Goal: Information Seeking & Learning: Check status

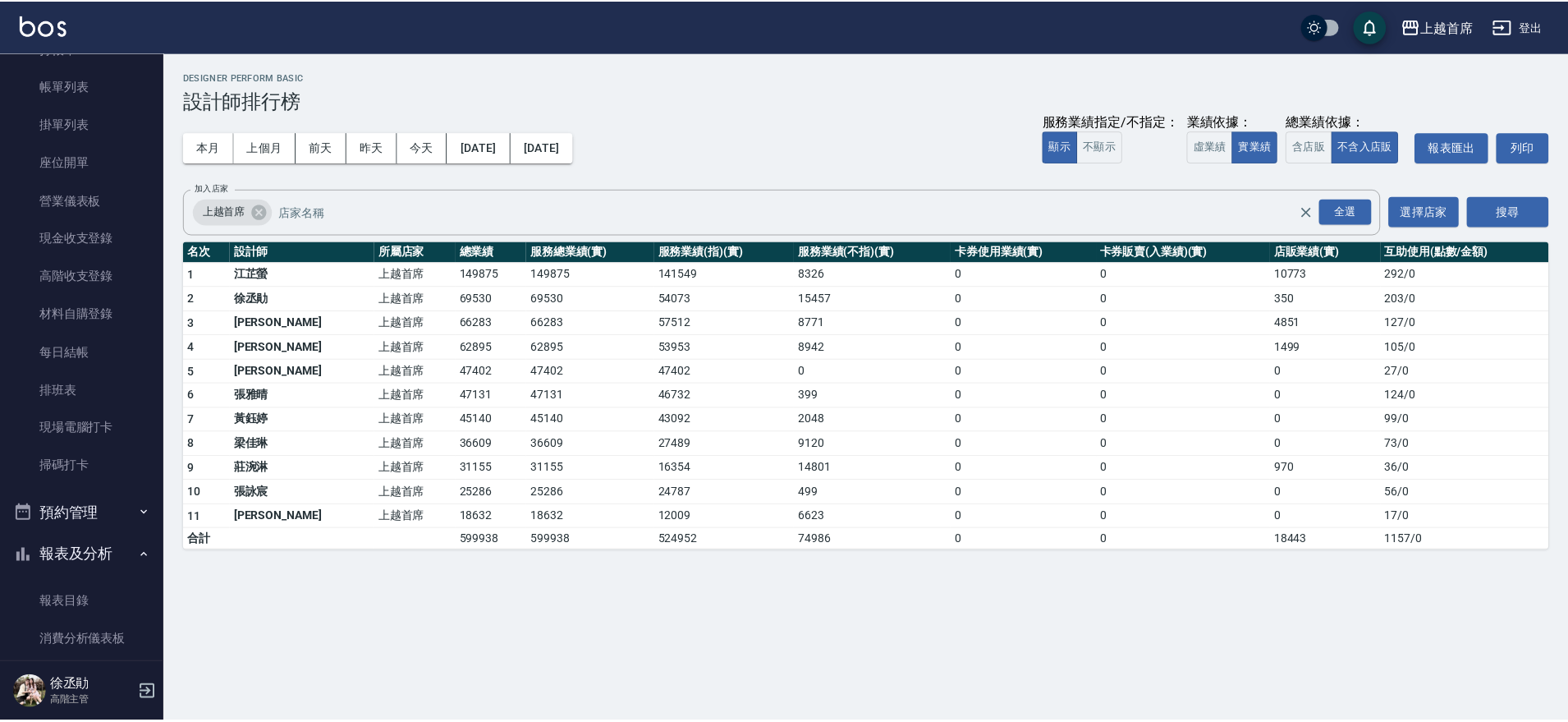
scroll to position [72, 0]
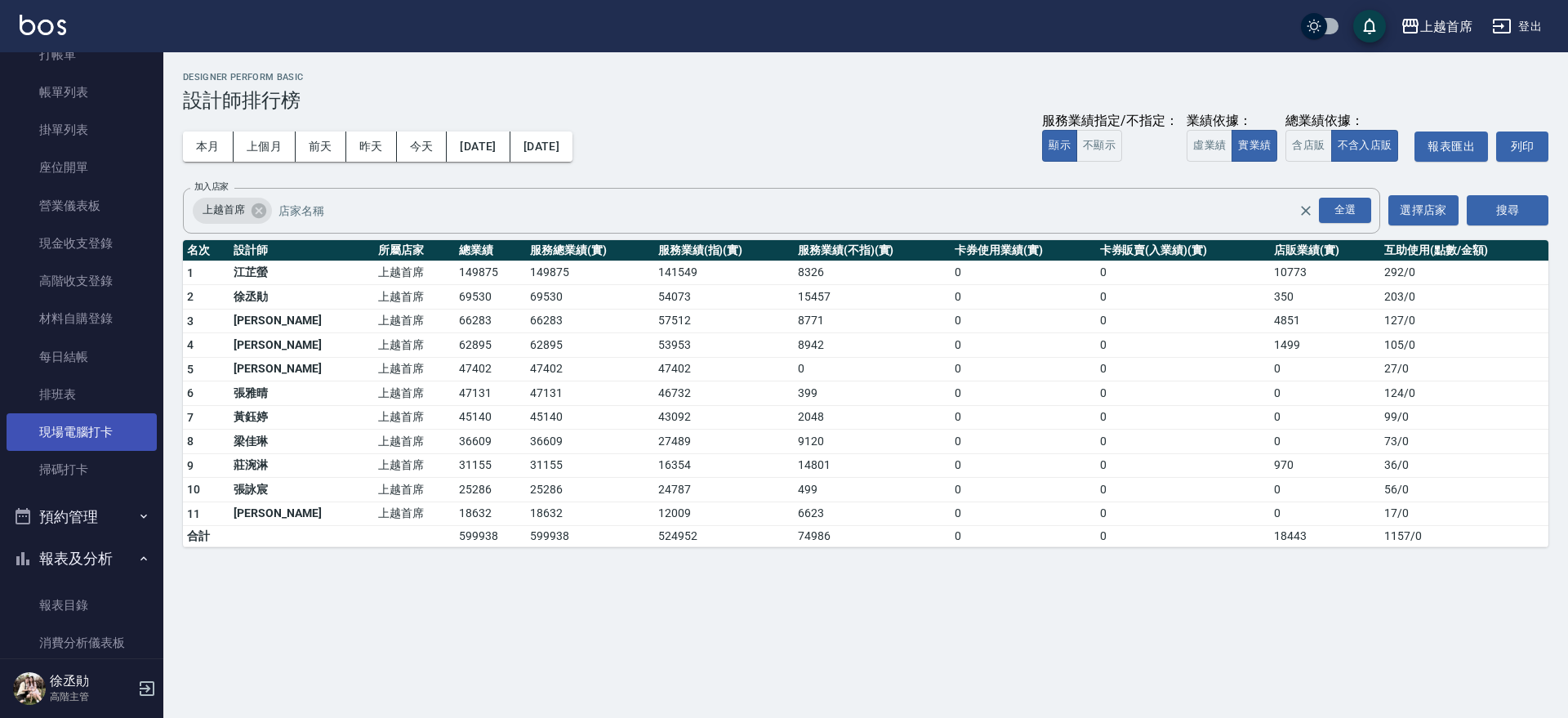
click at [95, 420] on link "現場電腦打卡" at bounding box center [82, 432] width 150 height 38
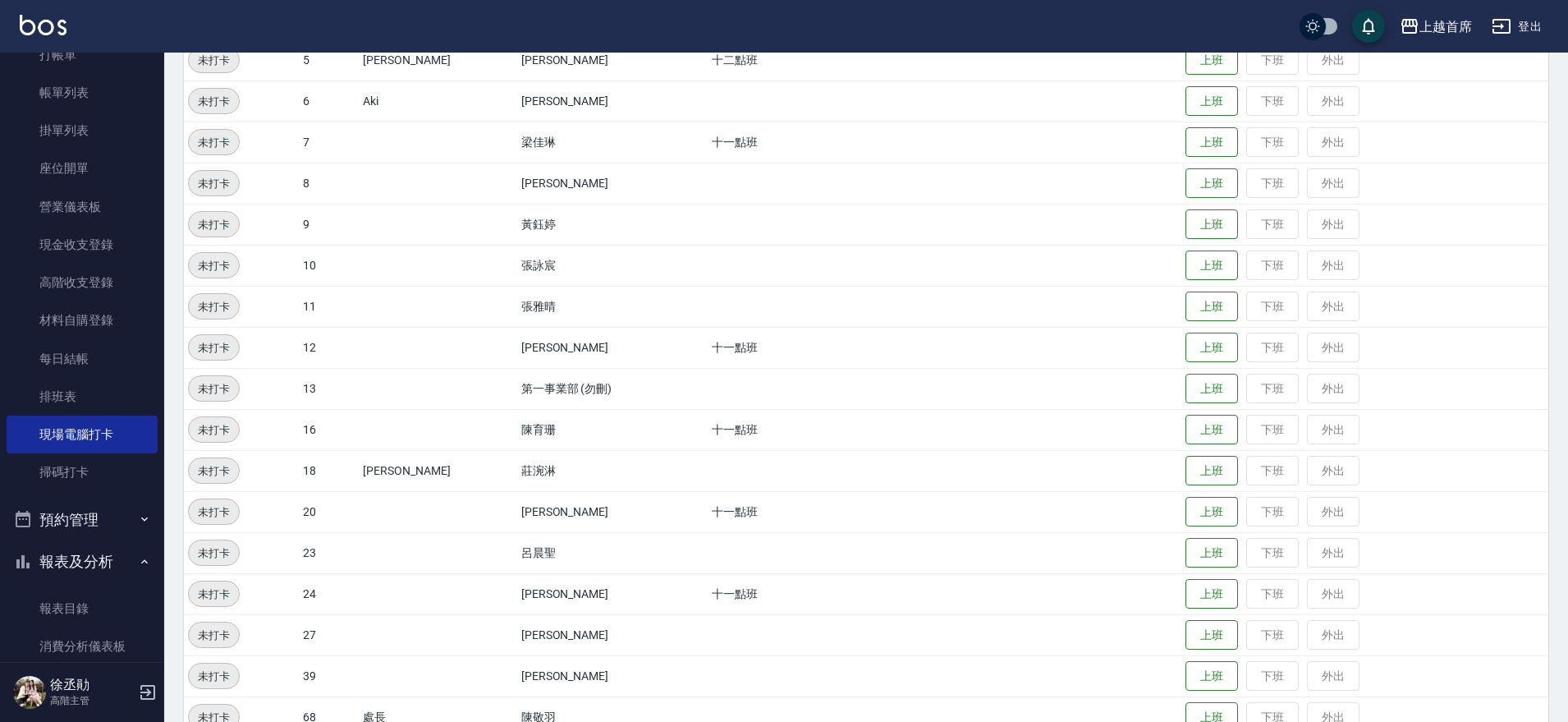
scroll to position [358, 0]
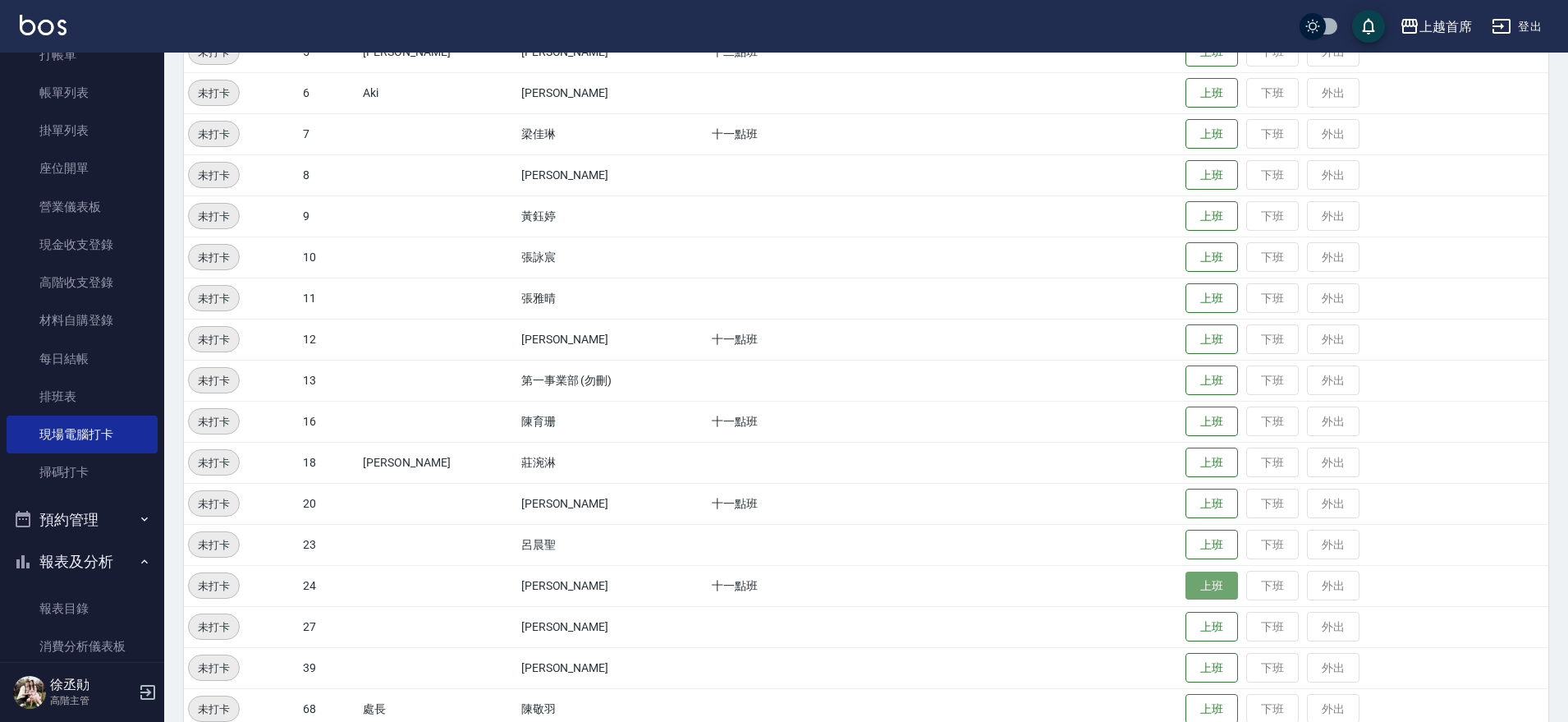
click at [1195, 574] on button "上班" at bounding box center [1212, 585] width 53 height 28
click at [1190, 93] on button "上班" at bounding box center [1212, 92] width 53 height 28
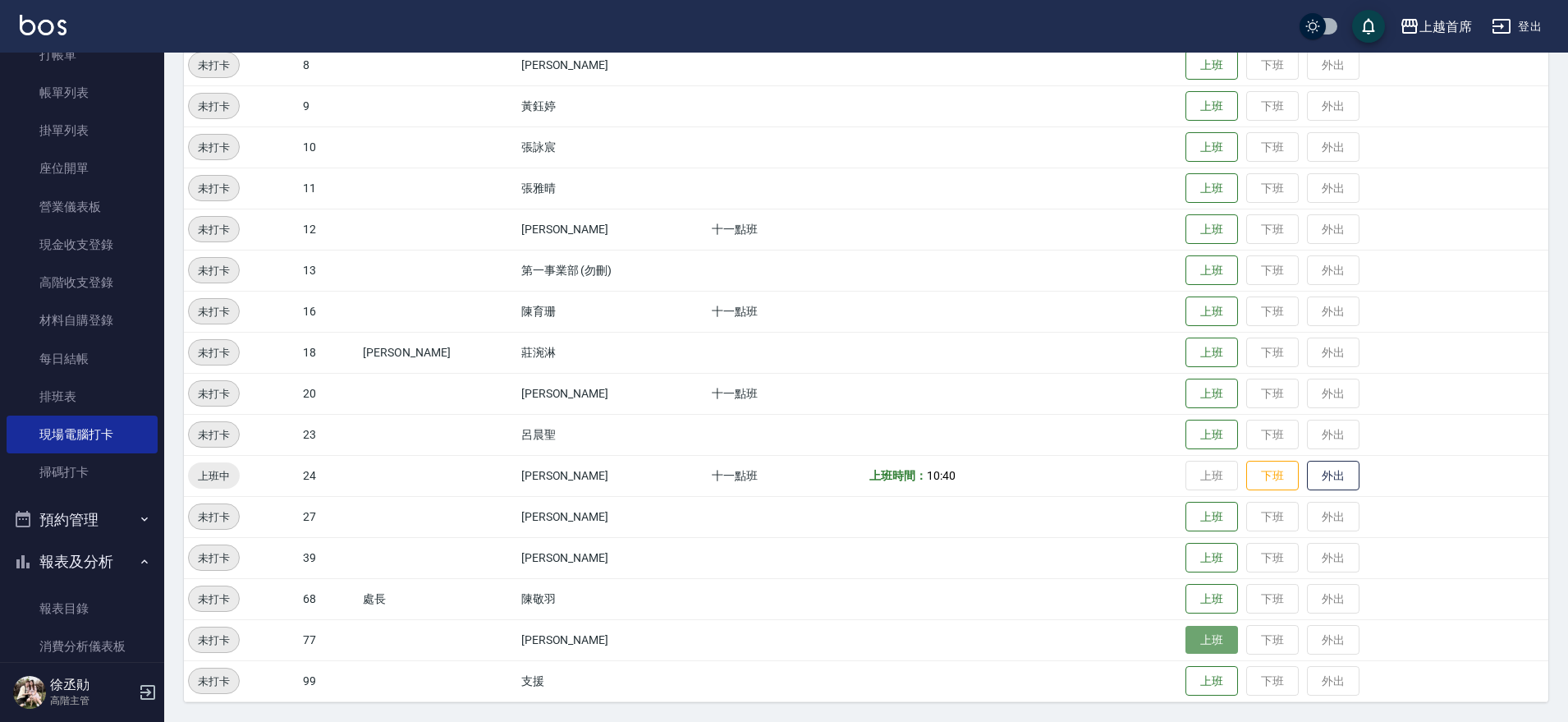
click at [1195, 632] on button "上班" at bounding box center [1212, 640] width 53 height 28
click at [1195, 345] on button "上班" at bounding box center [1212, 352] width 53 height 28
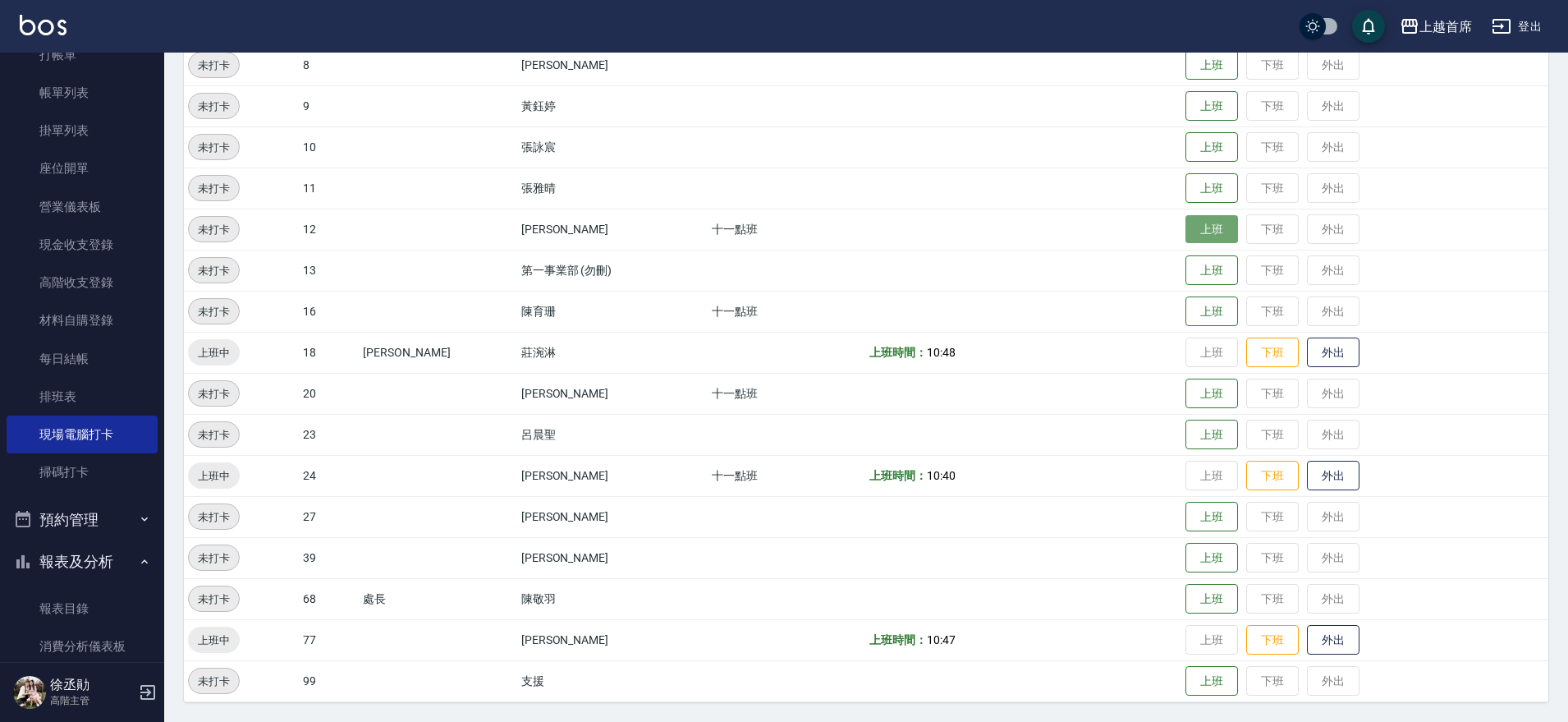
click at [1200, 229] on button "上班" at bounding box center [1212, 229] width 53 height 28
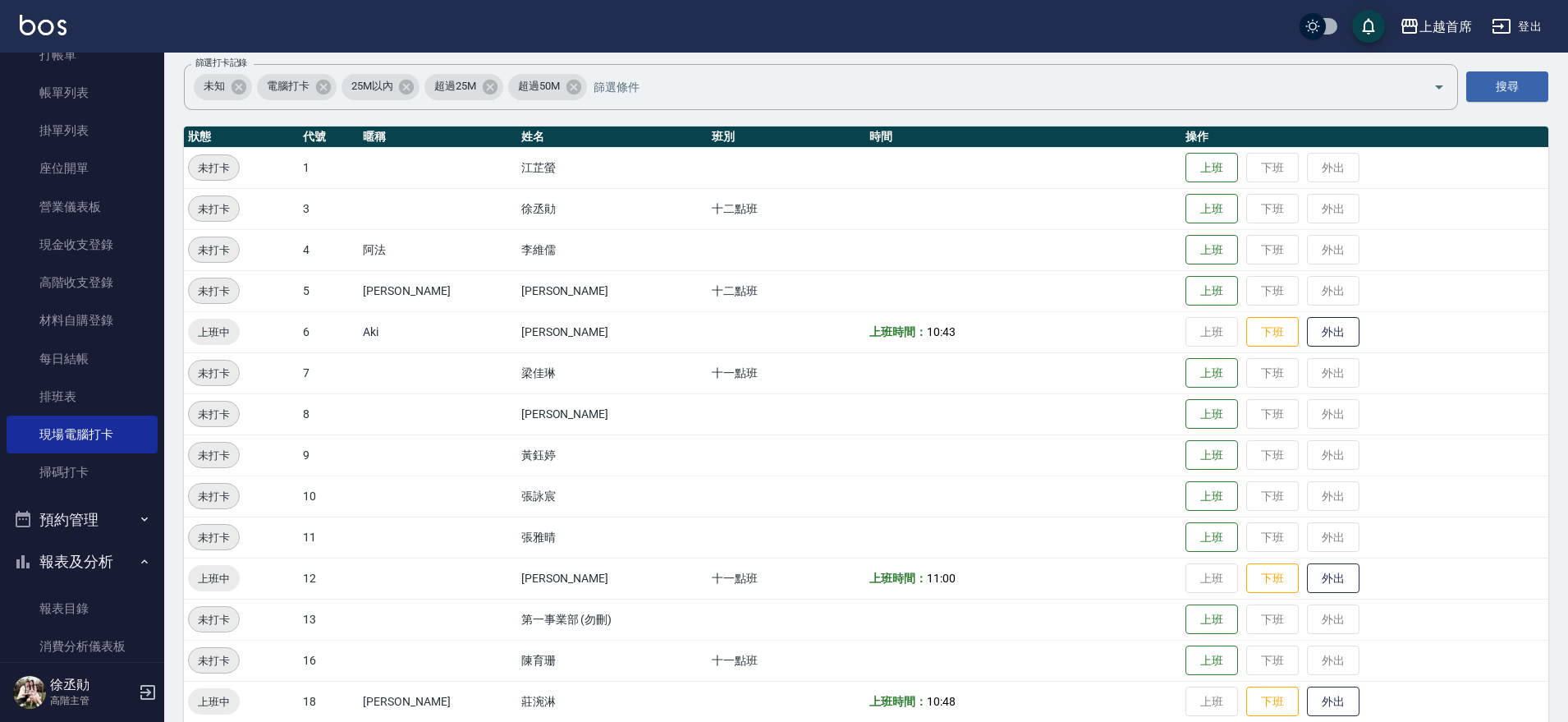
scroll to position [117, 0]
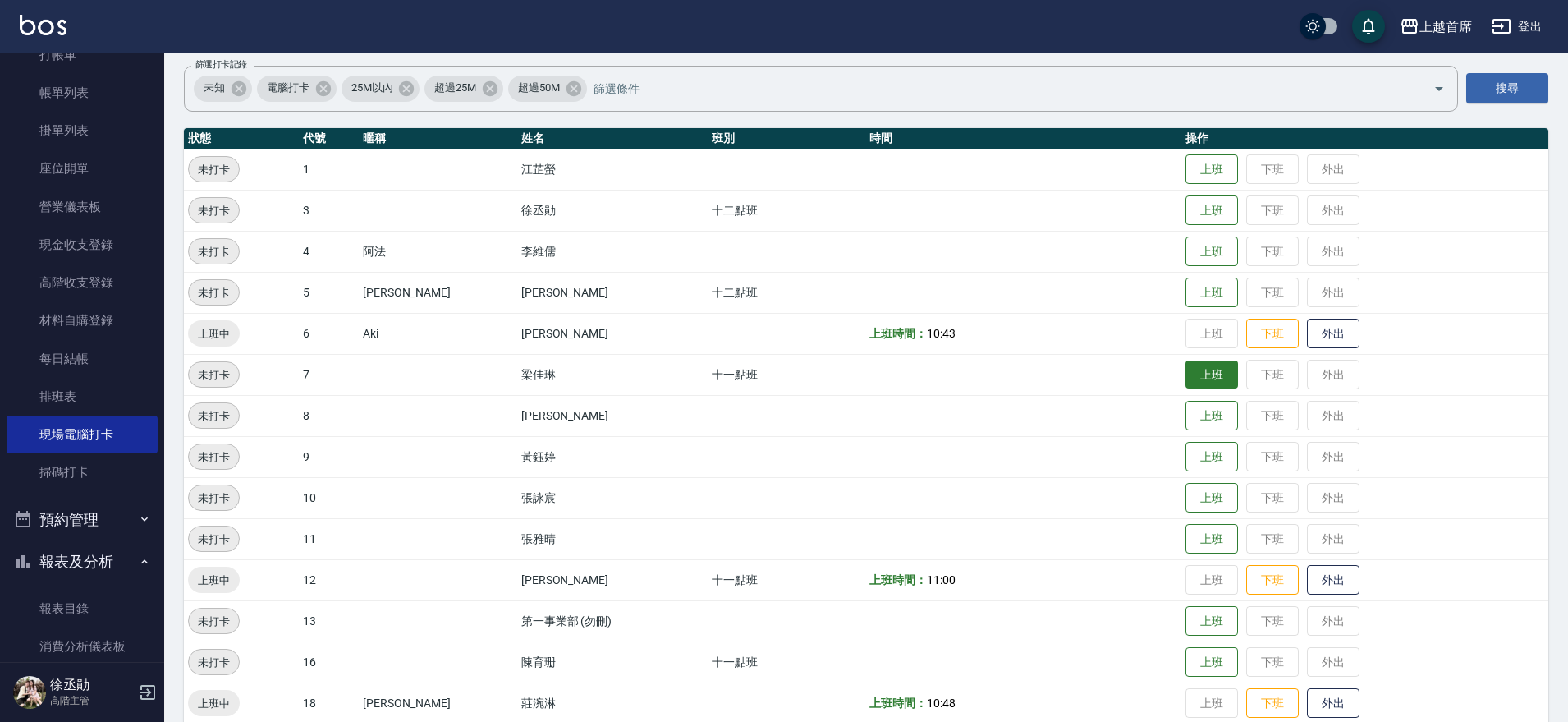
click at [1211, 376] on button "上班" at bounding box center [1212, 374] width 53 height 28
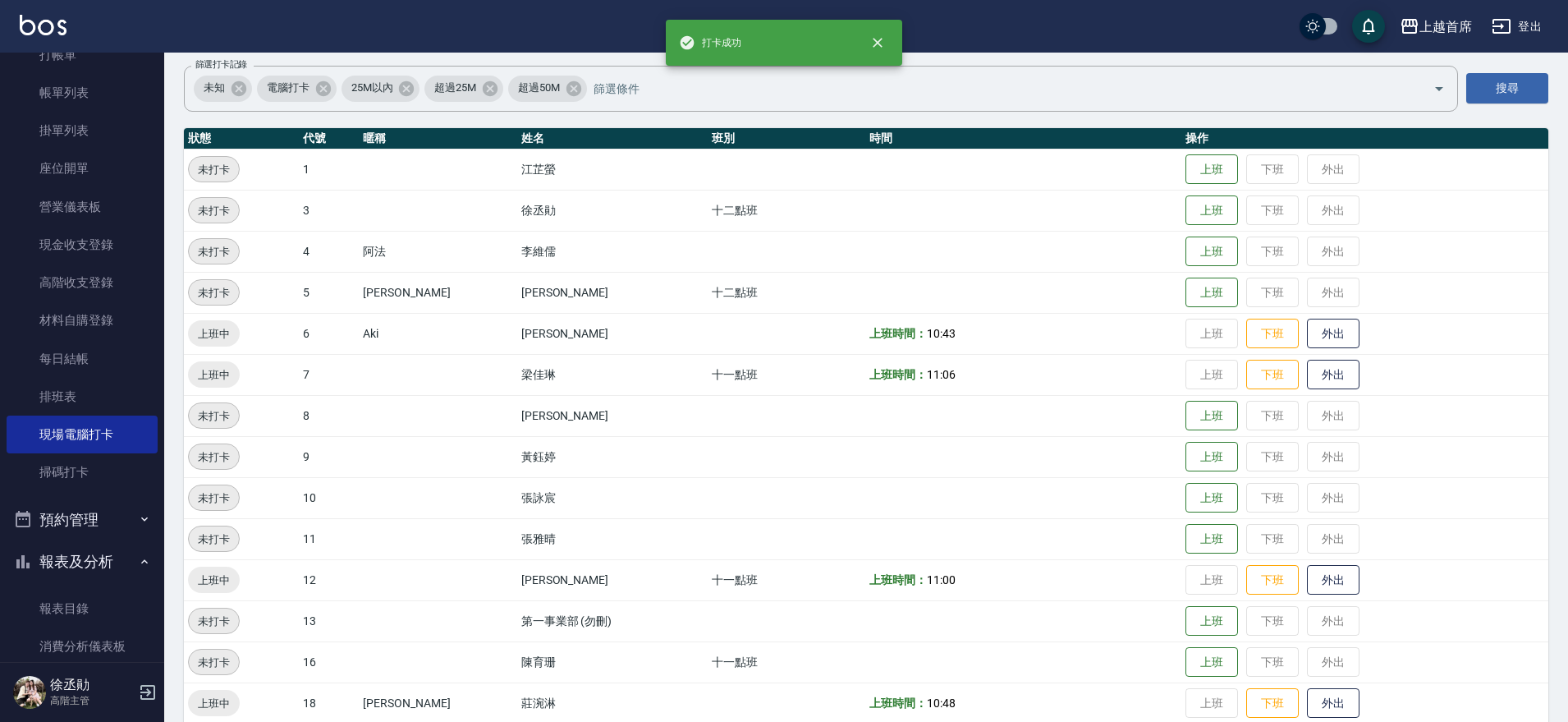
scroll to position [467, 0]
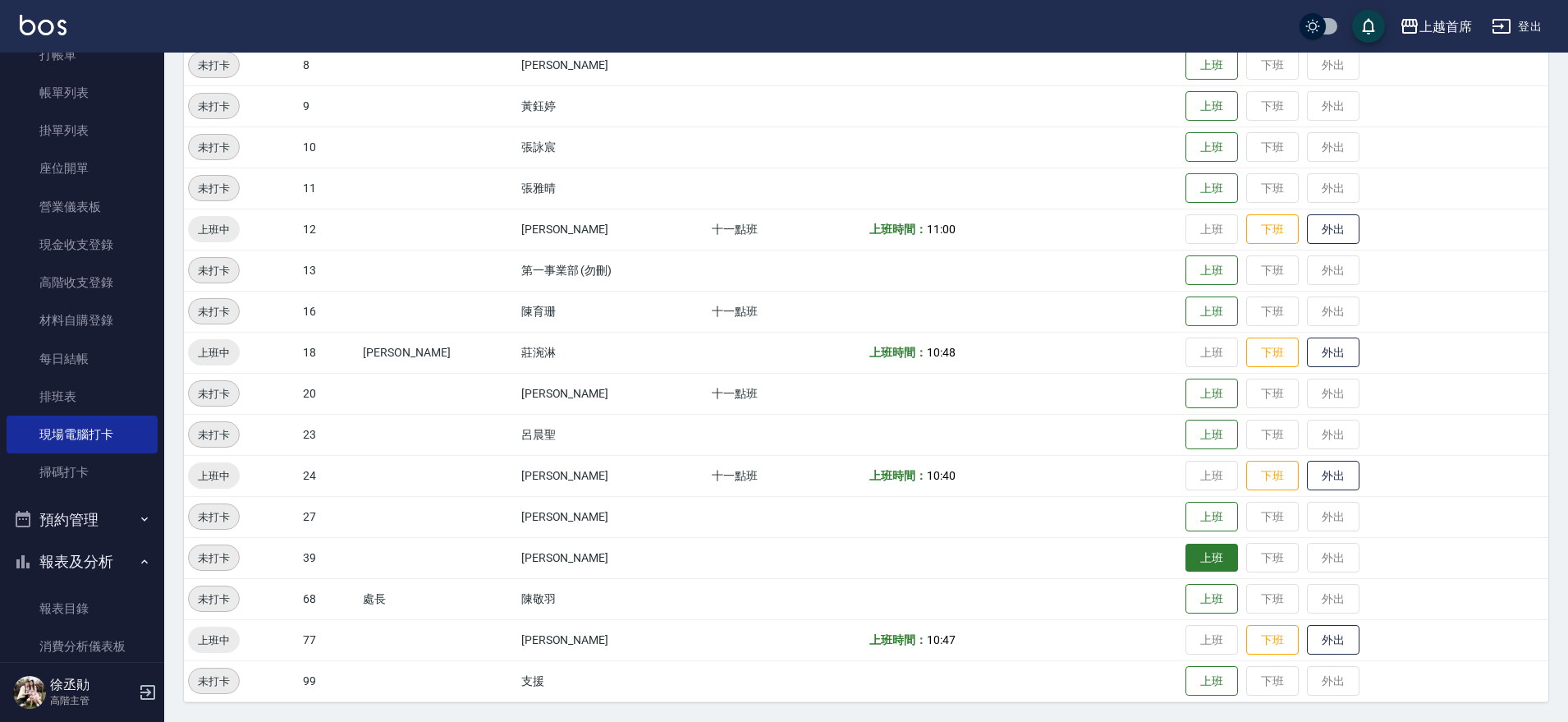
click at [1193, 556] on button "上班" at bounding box center [1212, 557] width 53 height 28
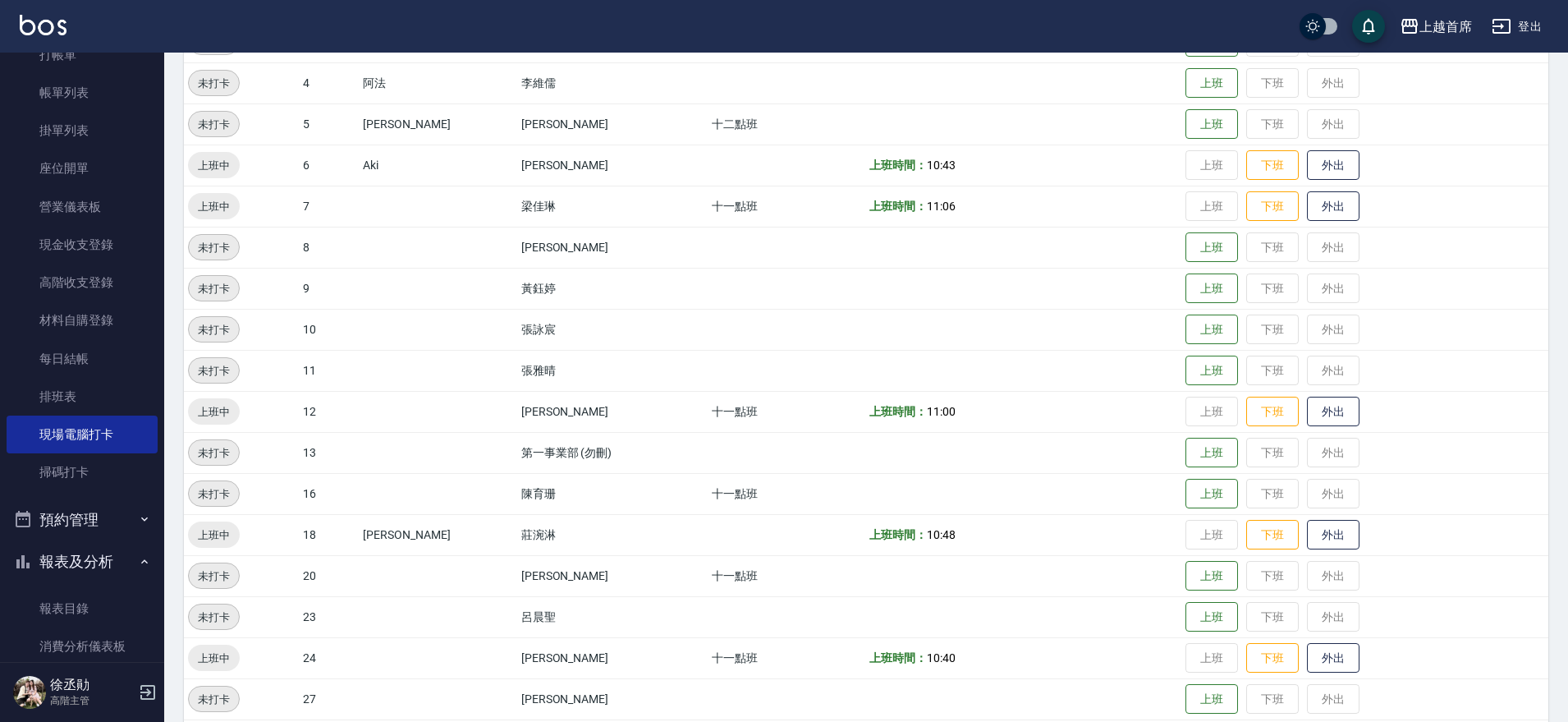
scroll to position [0, 0]
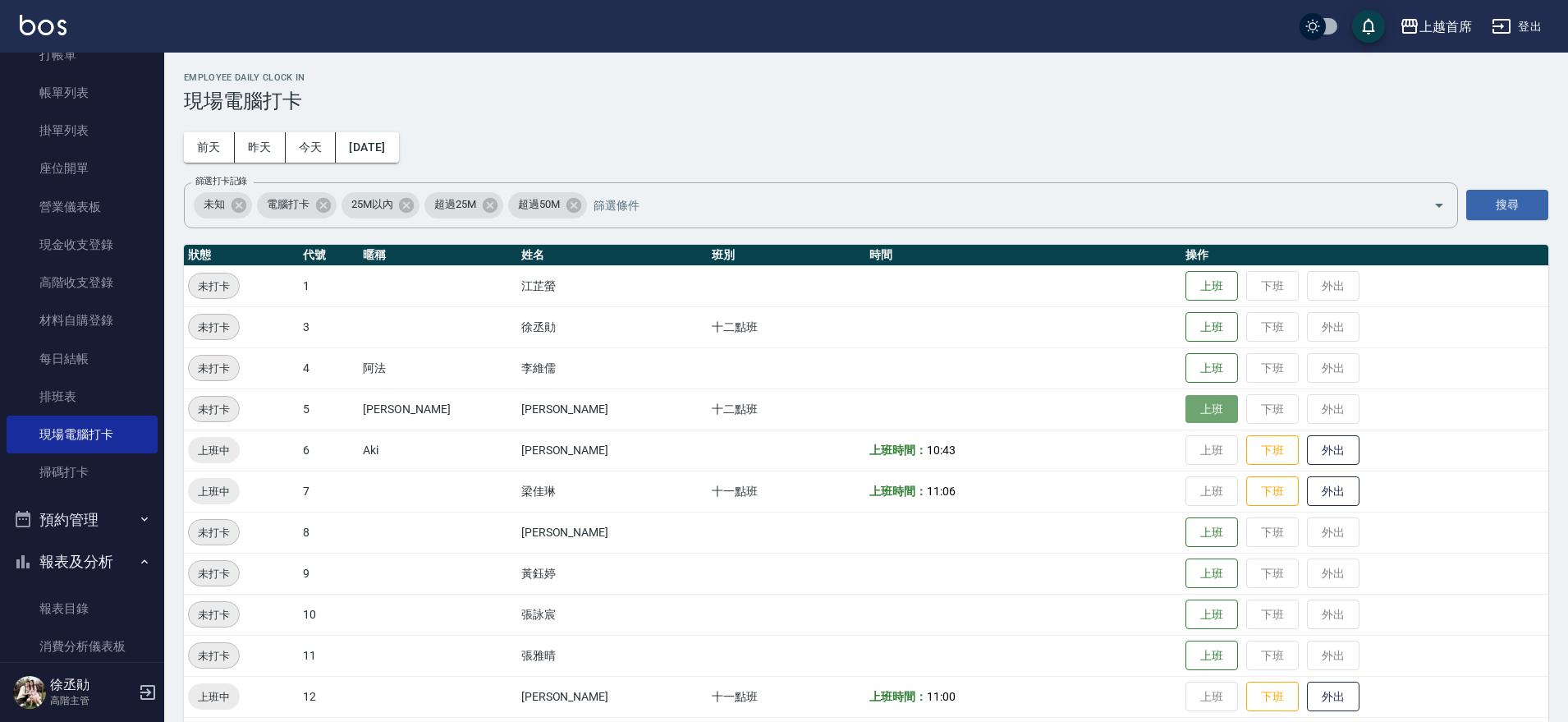
click at [1194, 400] on button "上班" at bounding box center [1212, 409] width 53 height 28
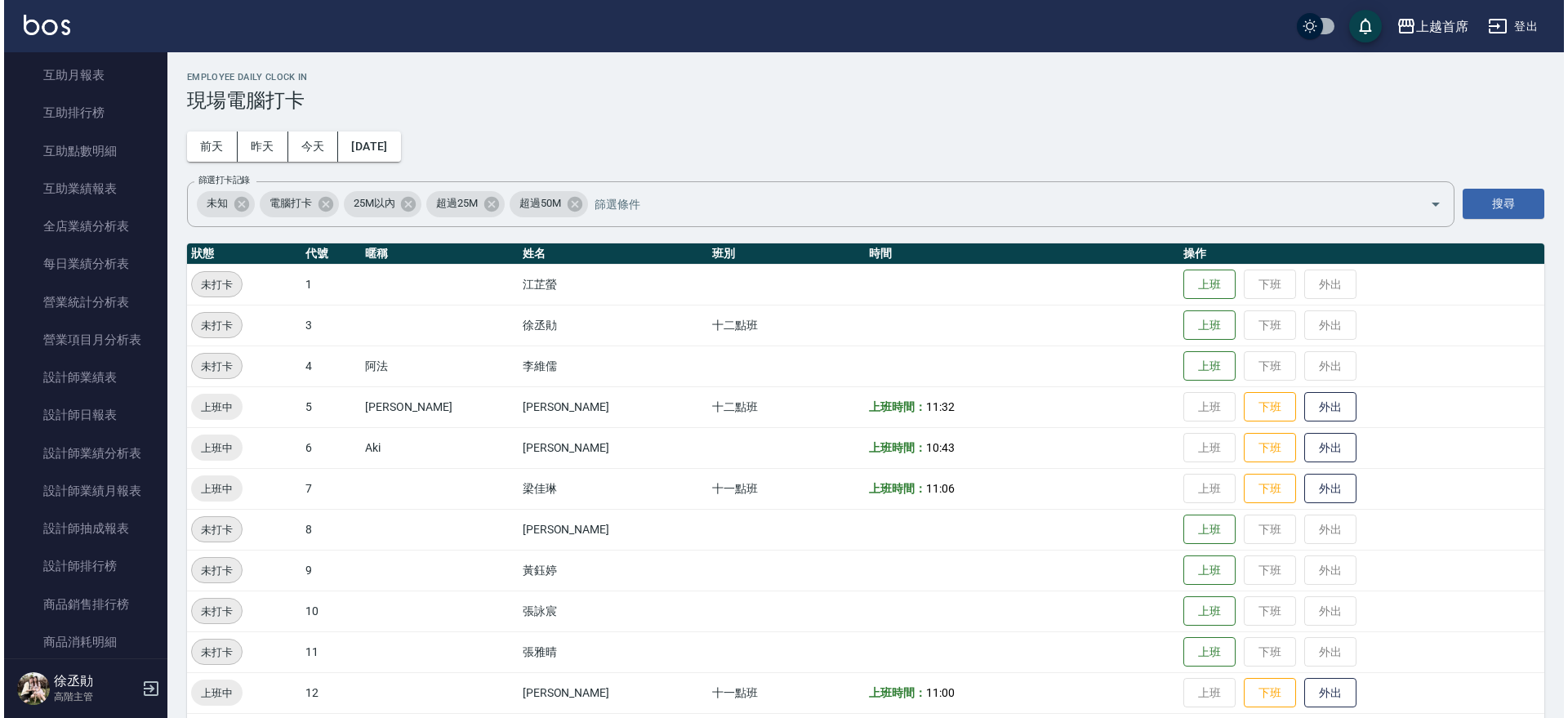
scroll to position [936, 0]
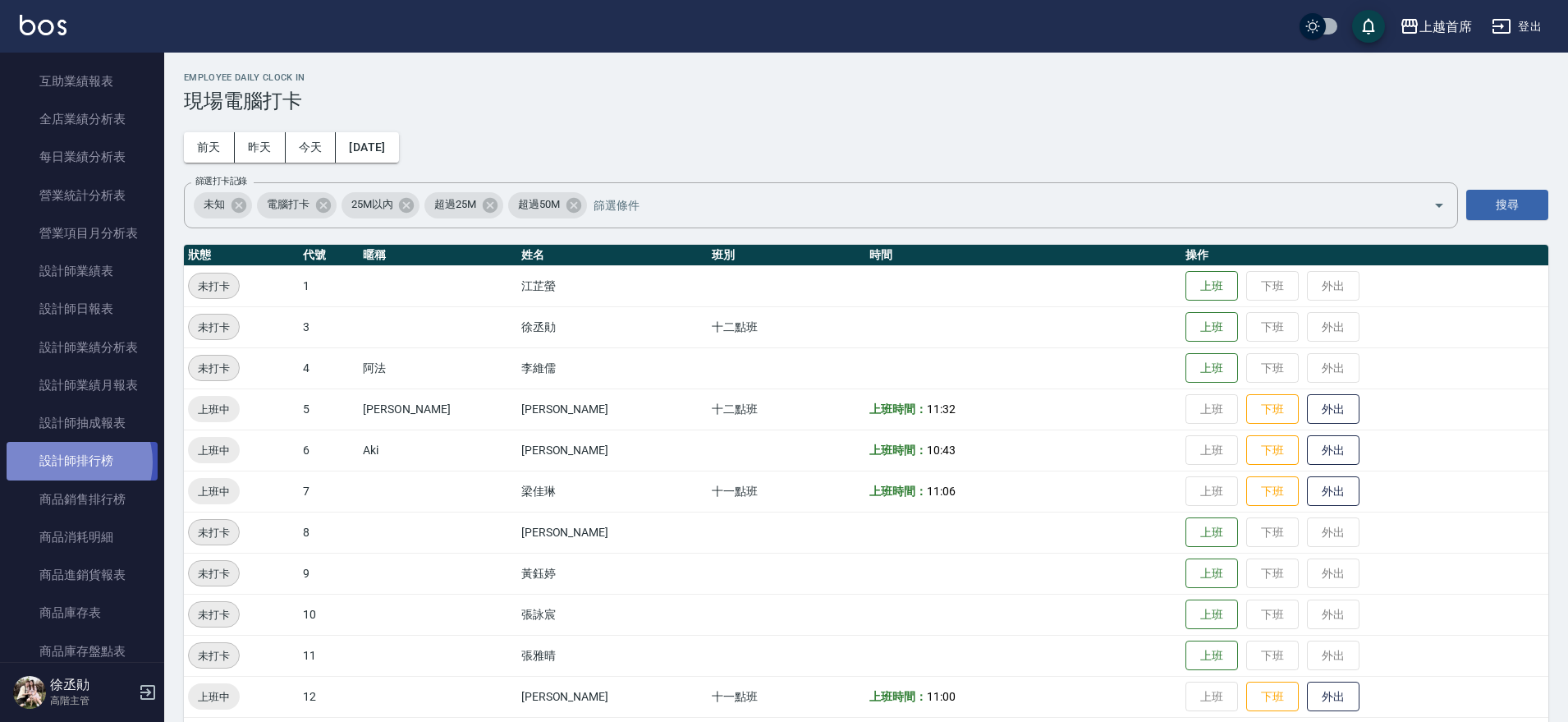
click at [73, 461] on link "設計師排行榜" at bounding box center [82, 460] width 151 height 38
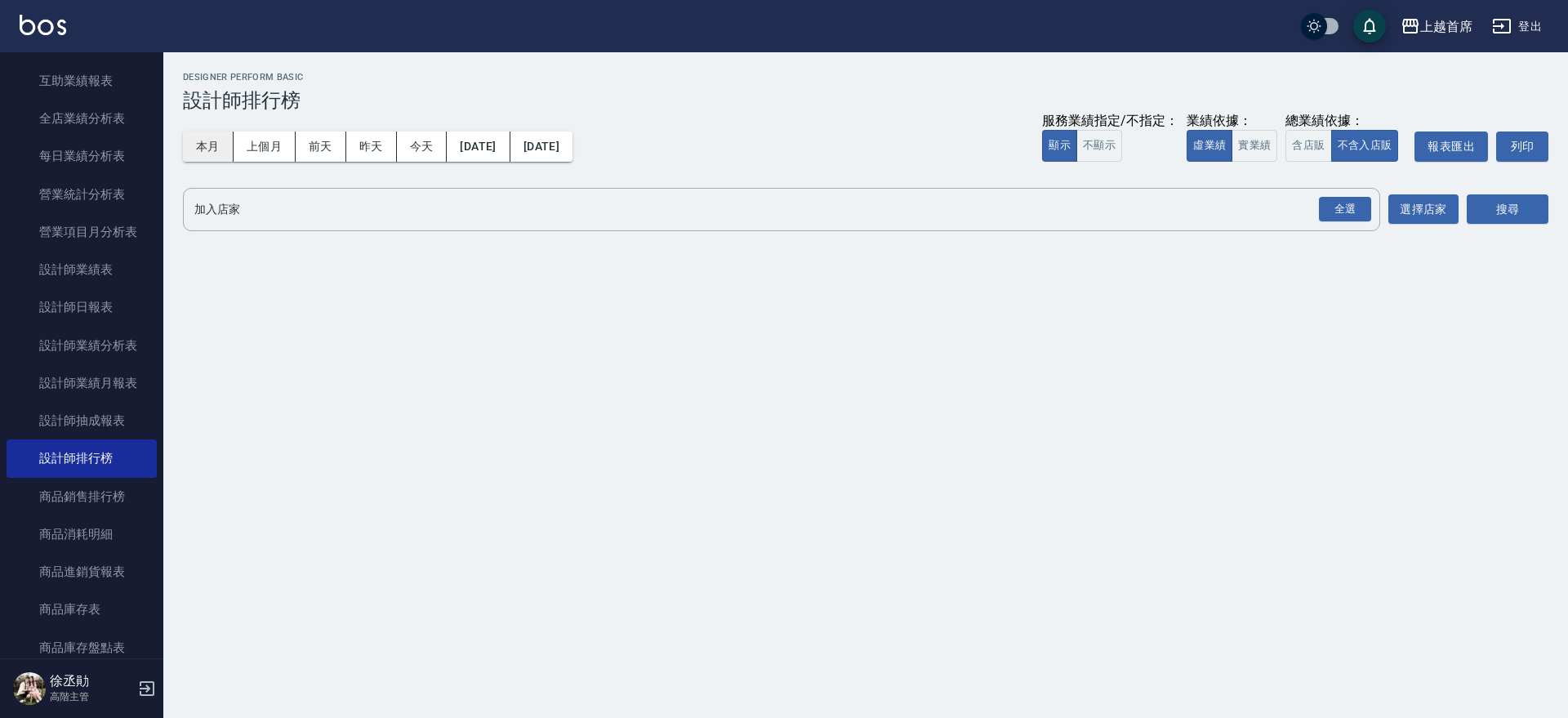
click at [205, 154] on button "本月" at bounding box center [209, 146] width 51 height 30
click at [1270, 159] on button "實業績" at bounding box center [1254, 145] width 46 height 32
click at [1354, 214] on div "全選" at bounding box center [1346, 209] width 53 height 25
click at [1515, 204] on button "搜尋" at bounding box center [1508, 209] width 82 height 30
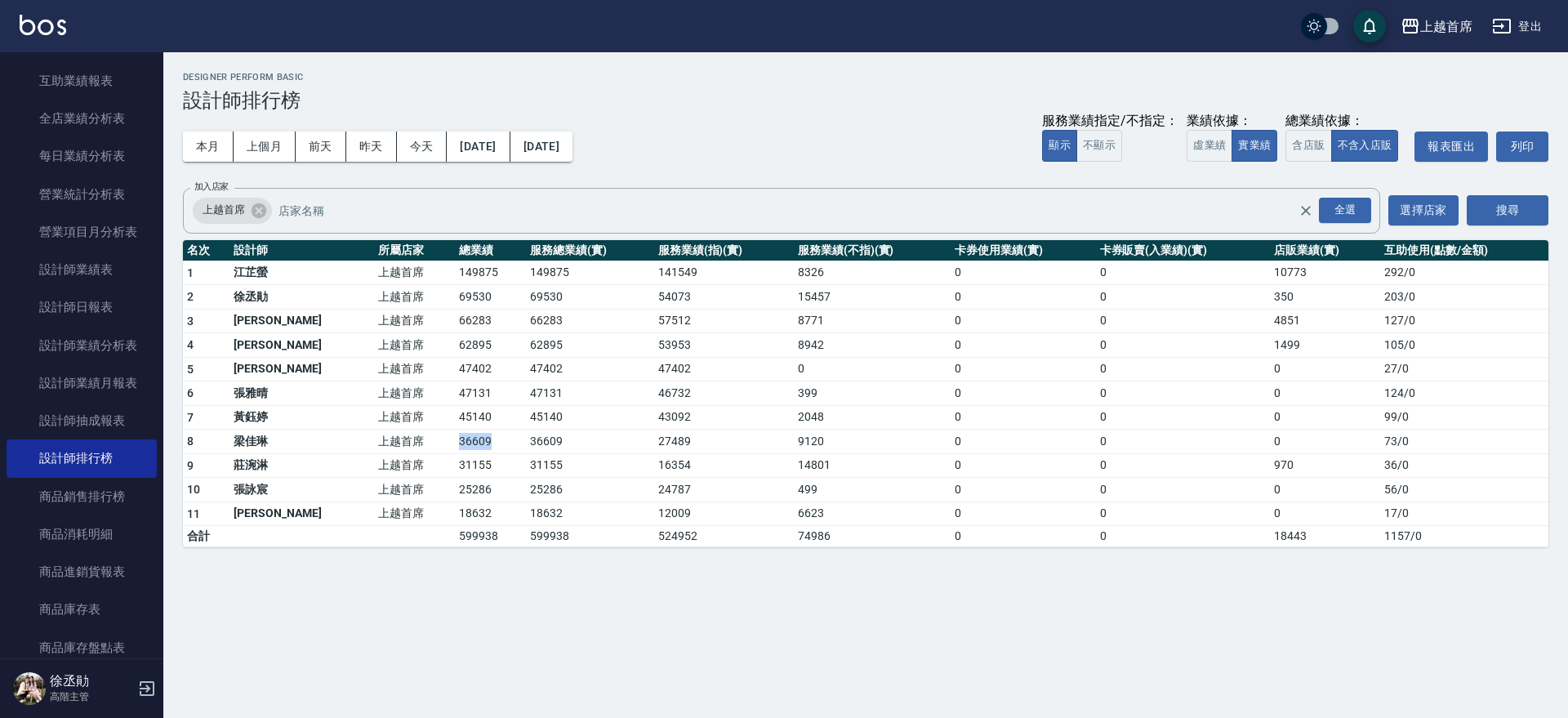
drag, startPoint x: 457, startPoint y: 446, endPoint x: 385, endPoint y: 442, distance: 72.1
click at [385, 442] on tr "8 [PERSON_NAME]首席 36609 36609 27489 9120 0 0 0 73 / 0" at bounding box center [866, 441] width 1366 height 24
click at [385, 442] on td "上越首席" at bounding box center [414, 441] width 81 height 24
click at [205, 150] on button "本月" at bounding box center [209, 146] width 51 height 30
drag, startPoint x: 404, startPoint y: 420, endPoint x: 469, endPoint y: 413, distance: 65.4
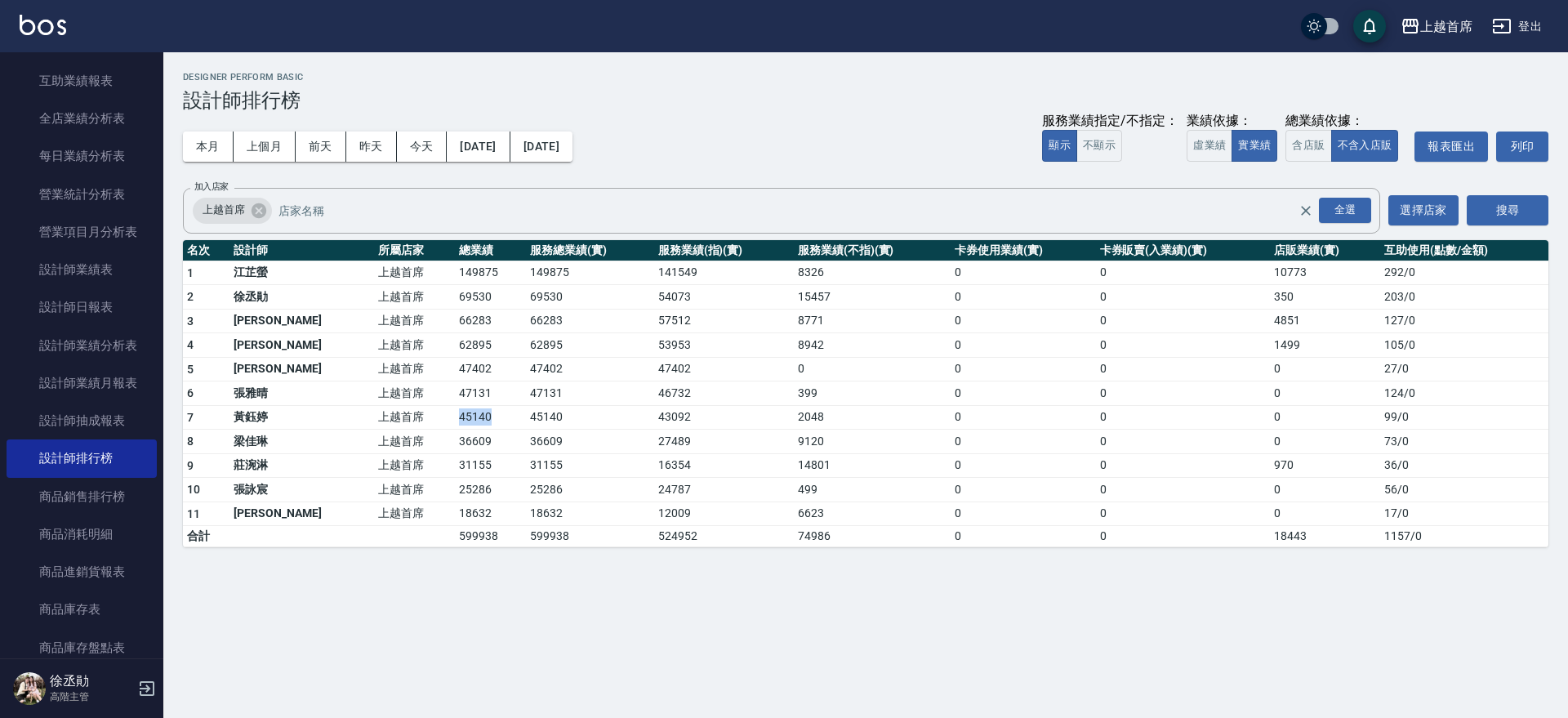
click at [469, 413] on tr "7 [PERSON_NAME]首席 45140 45140 43092 2048 0 0 0 99 / 0" at bounding box center [866, 417] width 1366 height 24
click at [469, 413] on td "45140" at bounding box center [490, 417] width 71 height 24
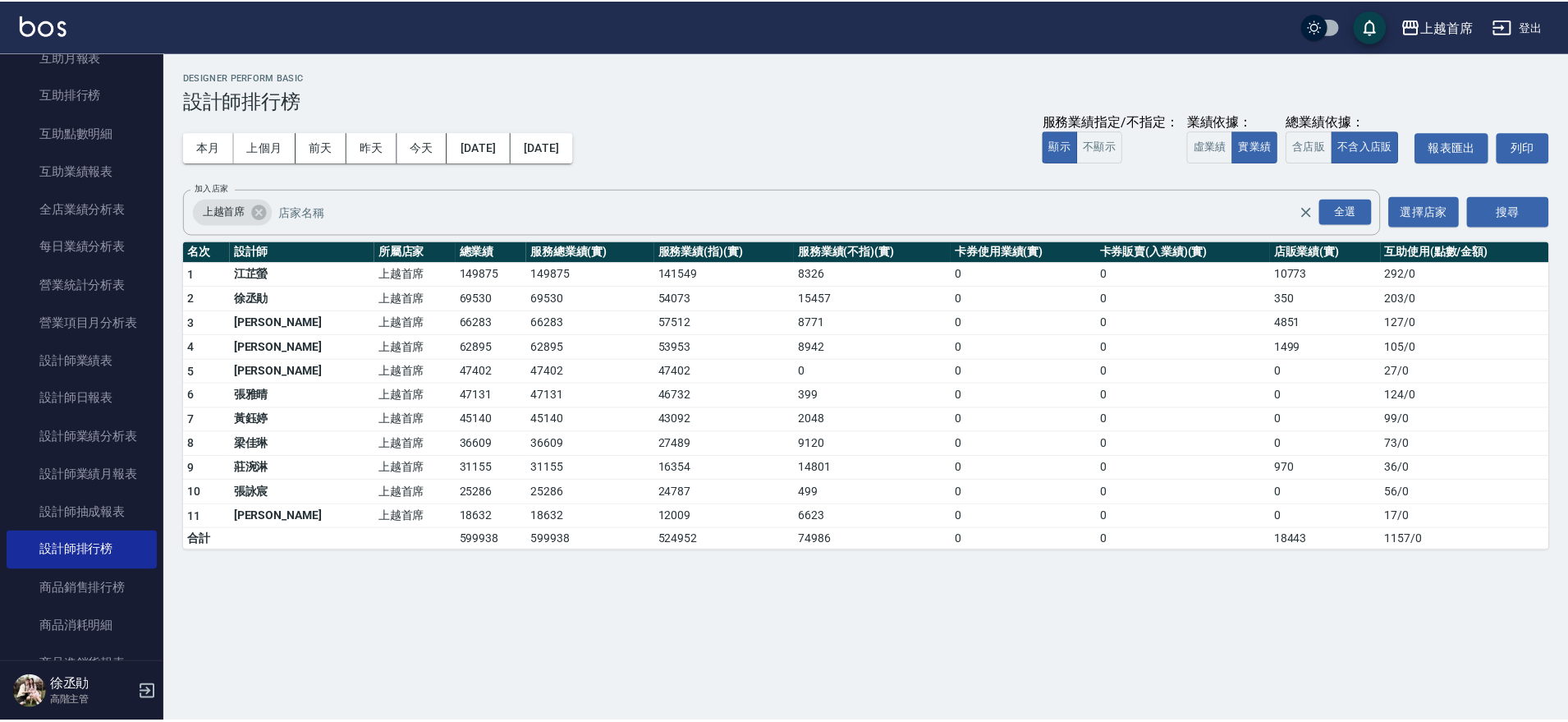
scroll to position [790, 0]
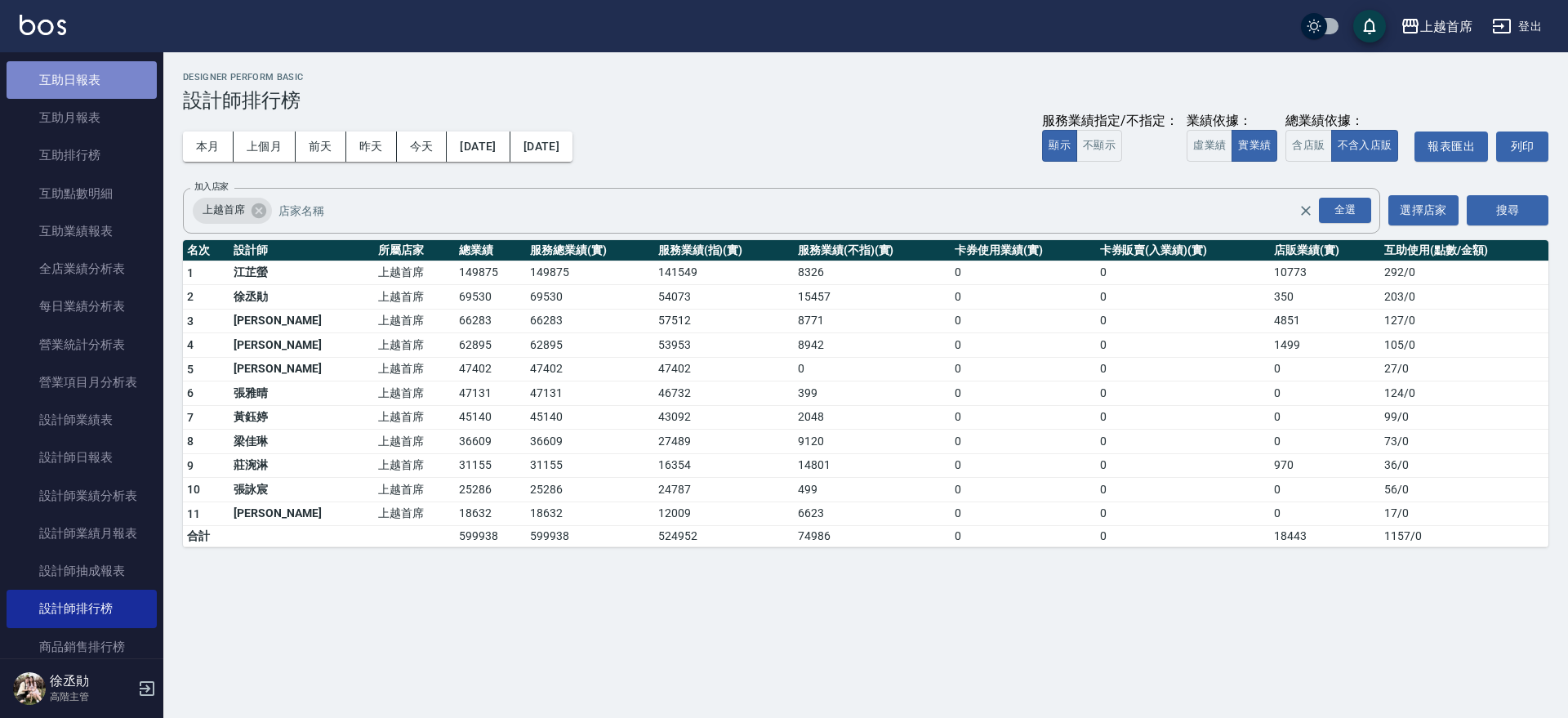
click at [91, 86] on link "互助日報表" at bounding box center [82, 80] width 150 height 38
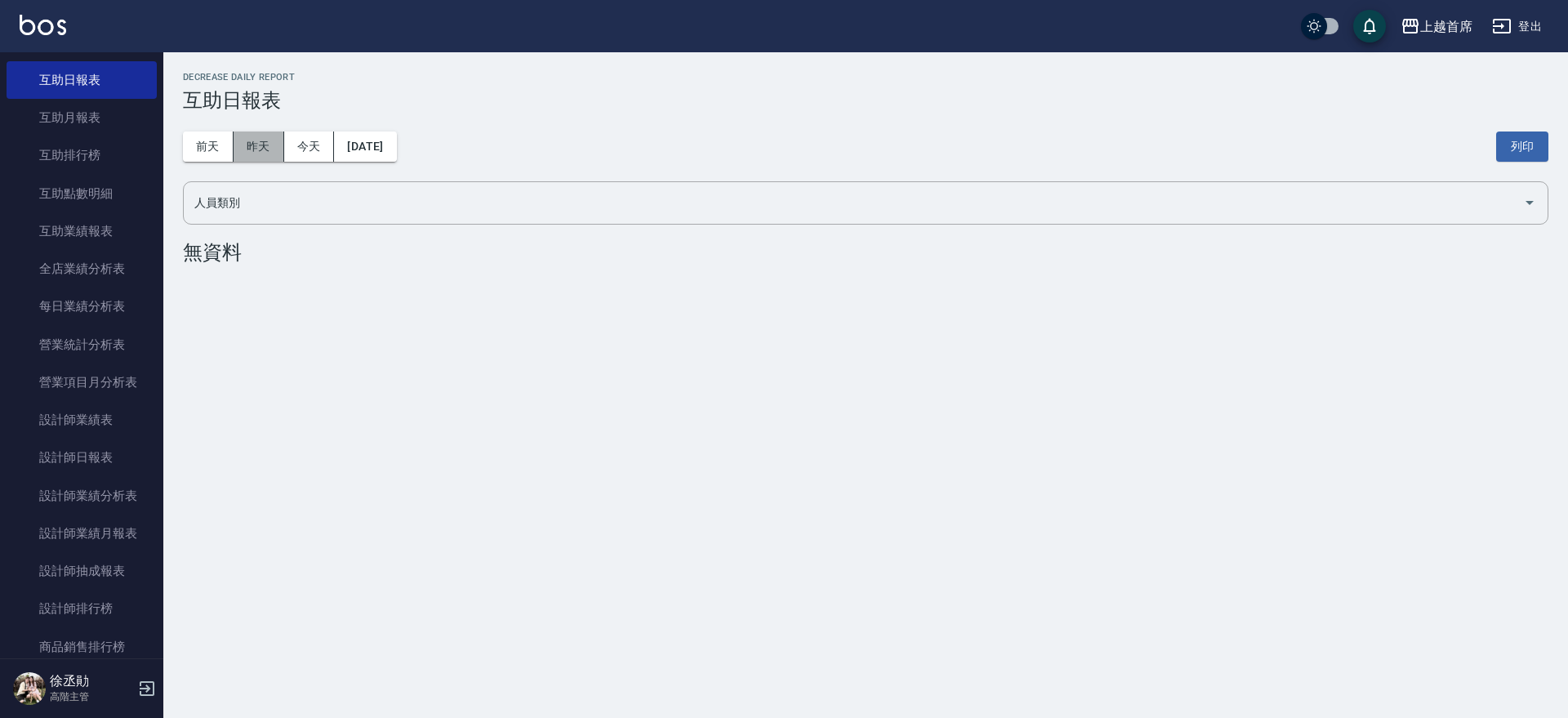
click at [267, 144] on button "昨天" at bounding box center [259, 146] width 51 height 30
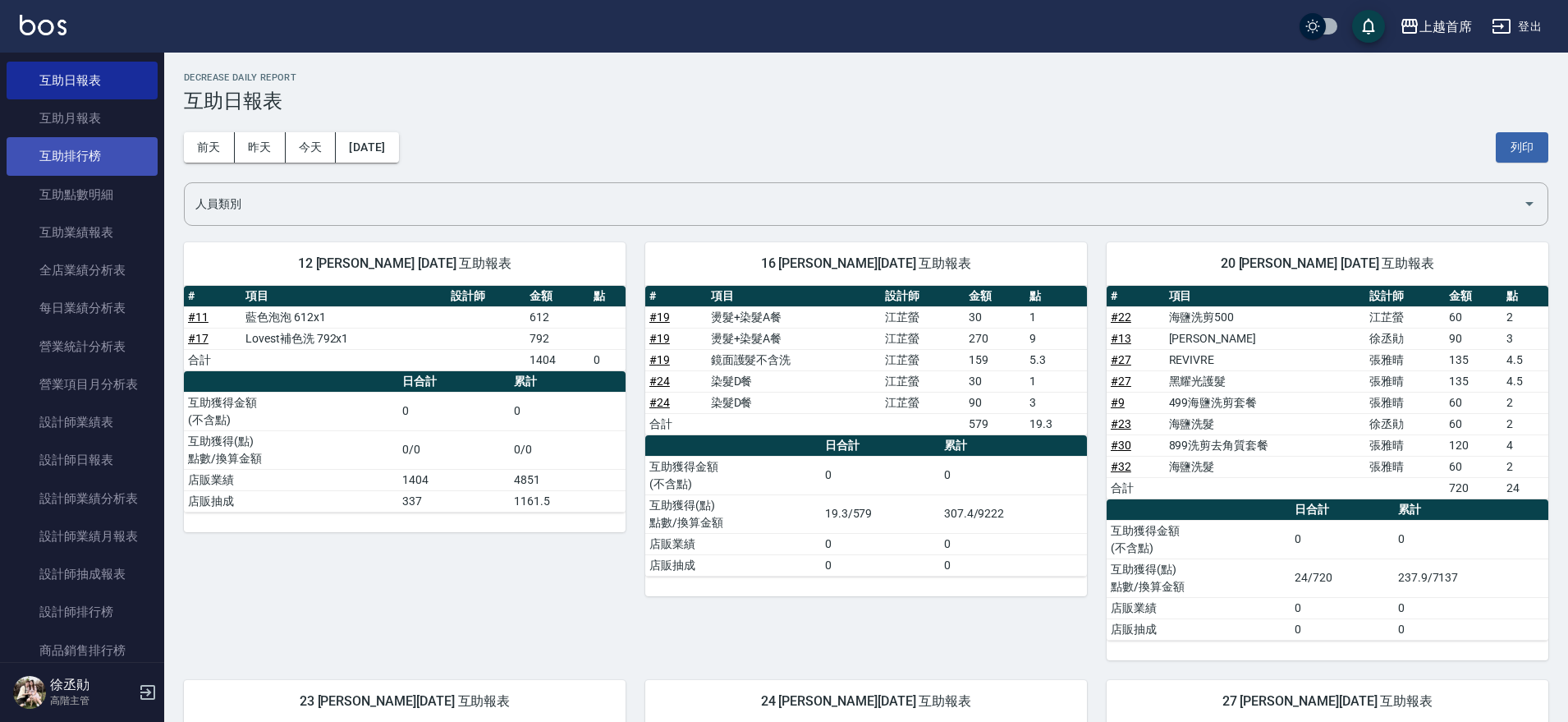
click at [93, 150] on link "互助排行榜" at bounding box center [82, 156] width 151 height 38
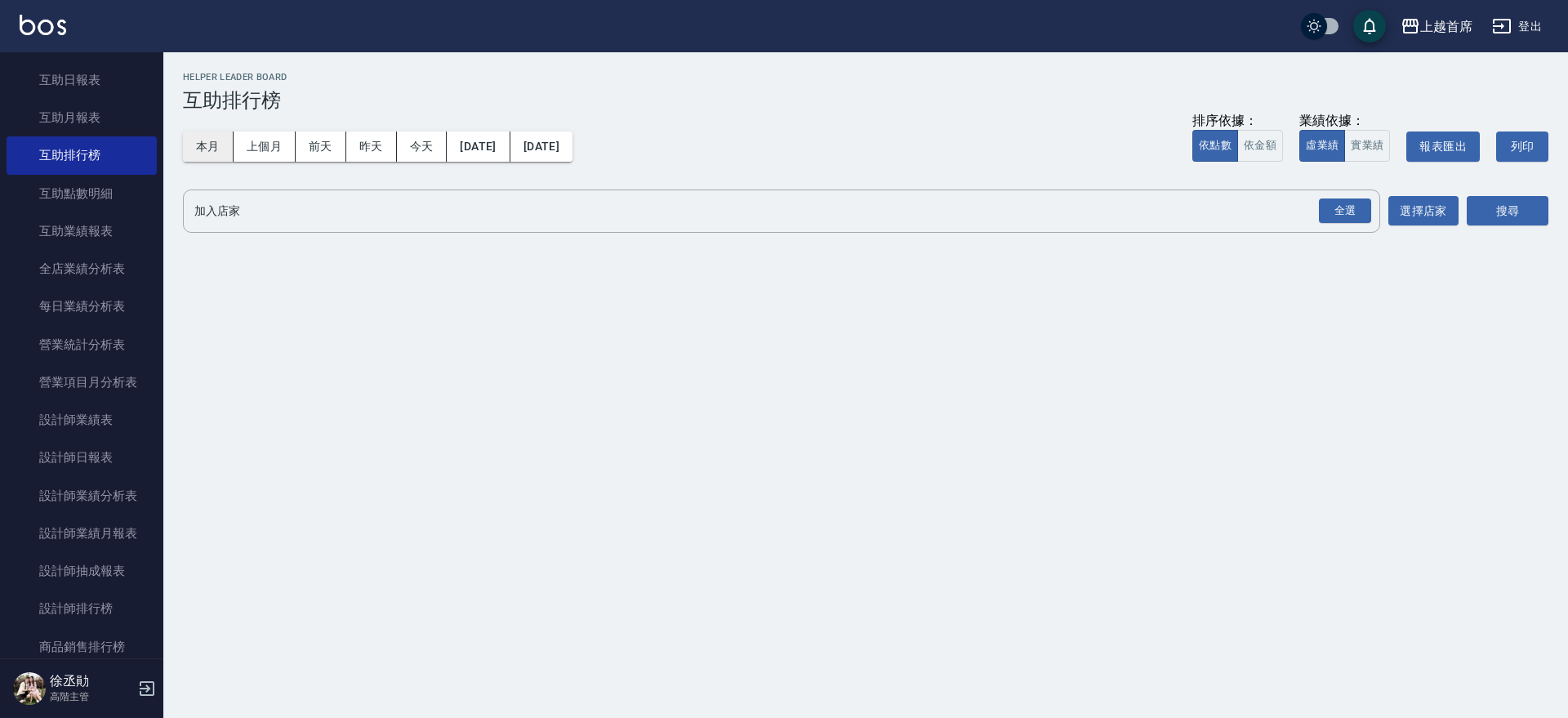
click at [205, 153] on button "本月" at bounding box center [209, 146] width 51 height 30
click at [1336, 219] on div "全選" at bounding box center [1346, 211] width 53 height 25
click at [1510, 202] on button "搜尋" at bounding box center [1508, 211] width 82 height 30
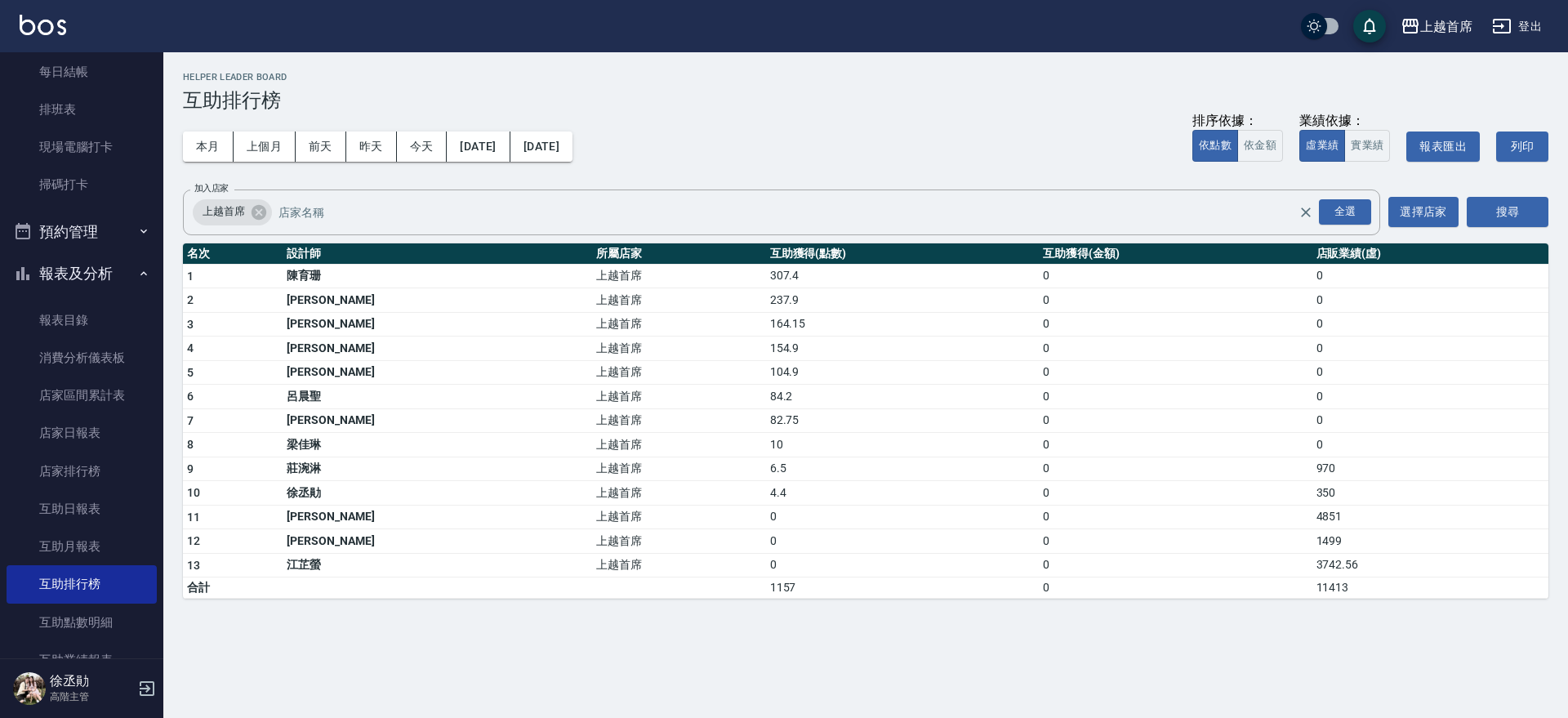
scroll to position [540, 0]
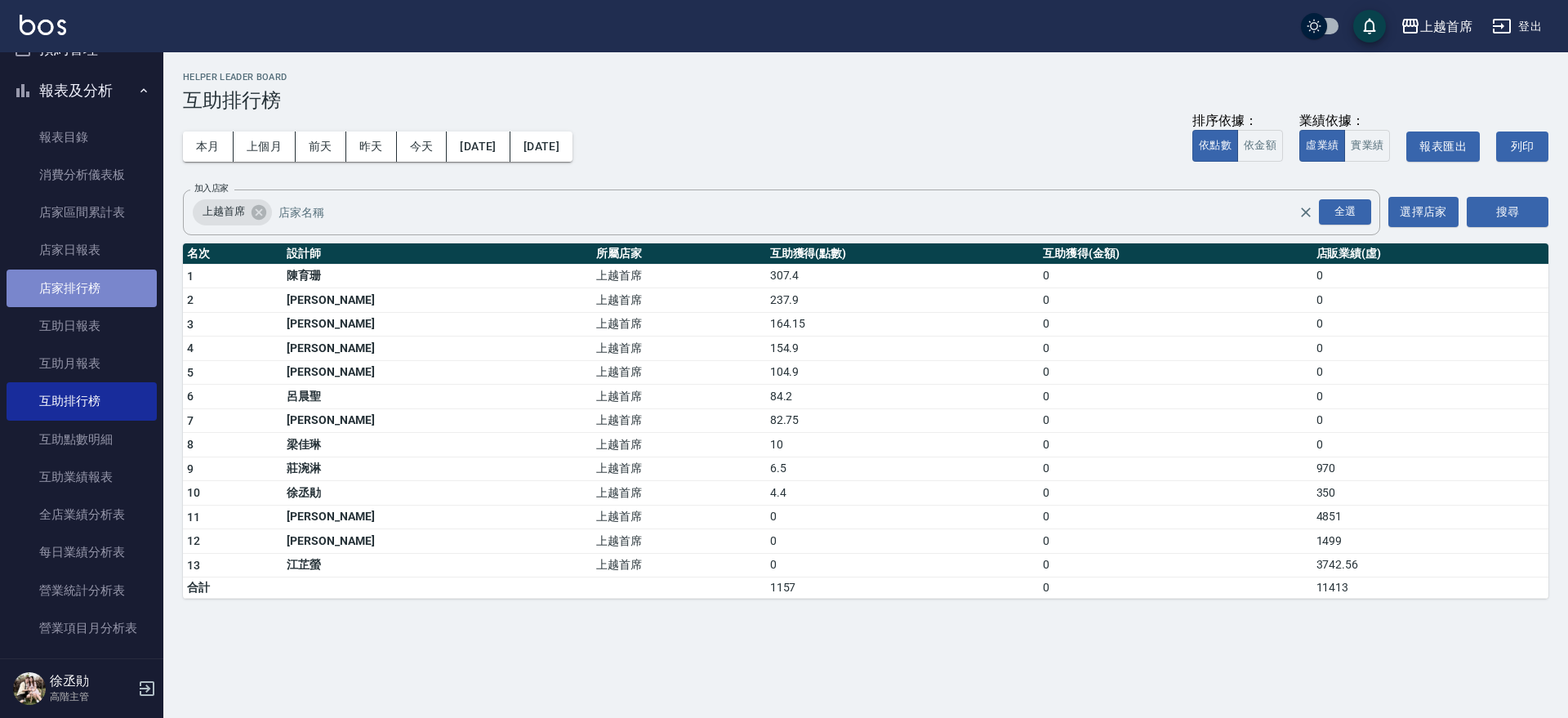
click at [110, 283] on link "店家排行榜" at bounding box center [82, 288] width 150 height 38
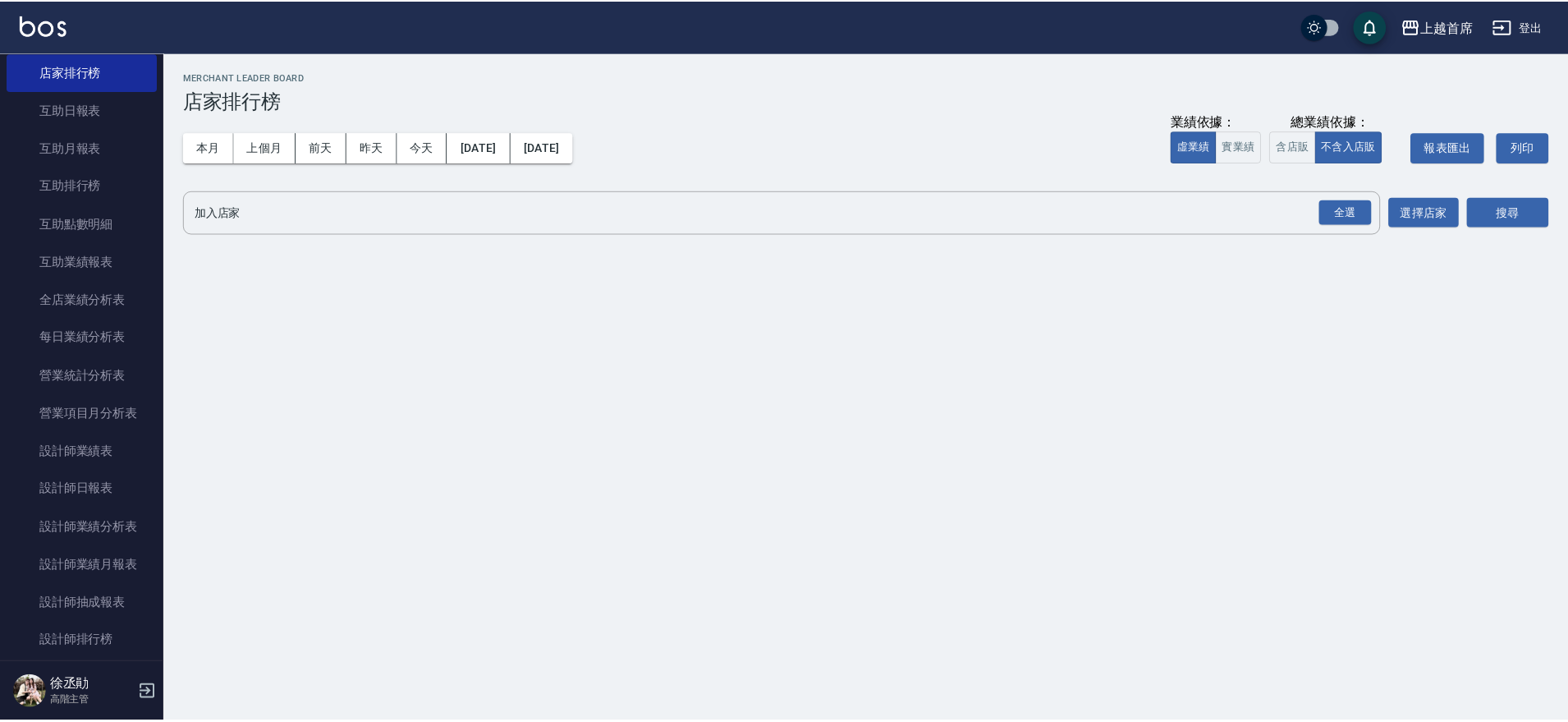
scroll to position [777, 0]
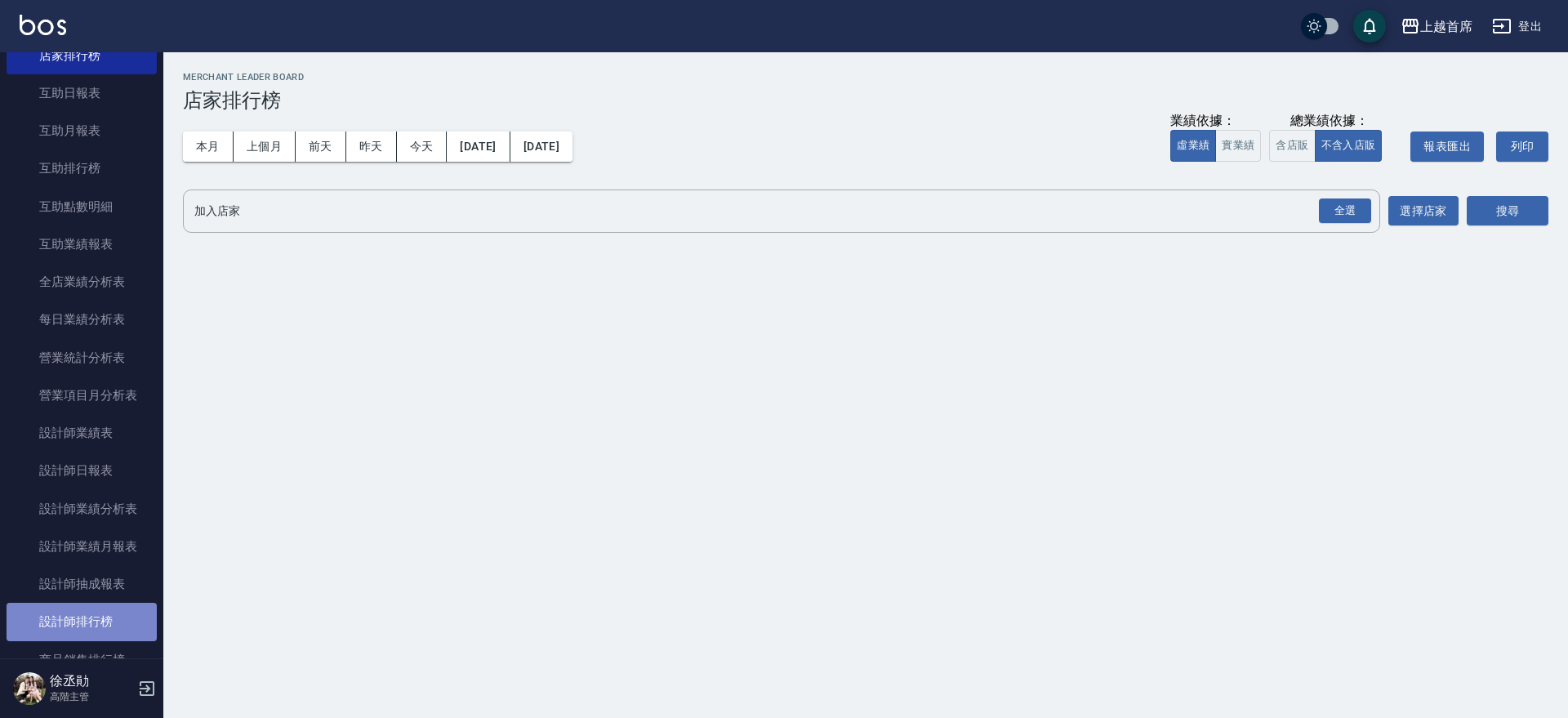
click at [96, 619] on link "設計師排行榜" at bounding box center [82, 622] width 150 height 38
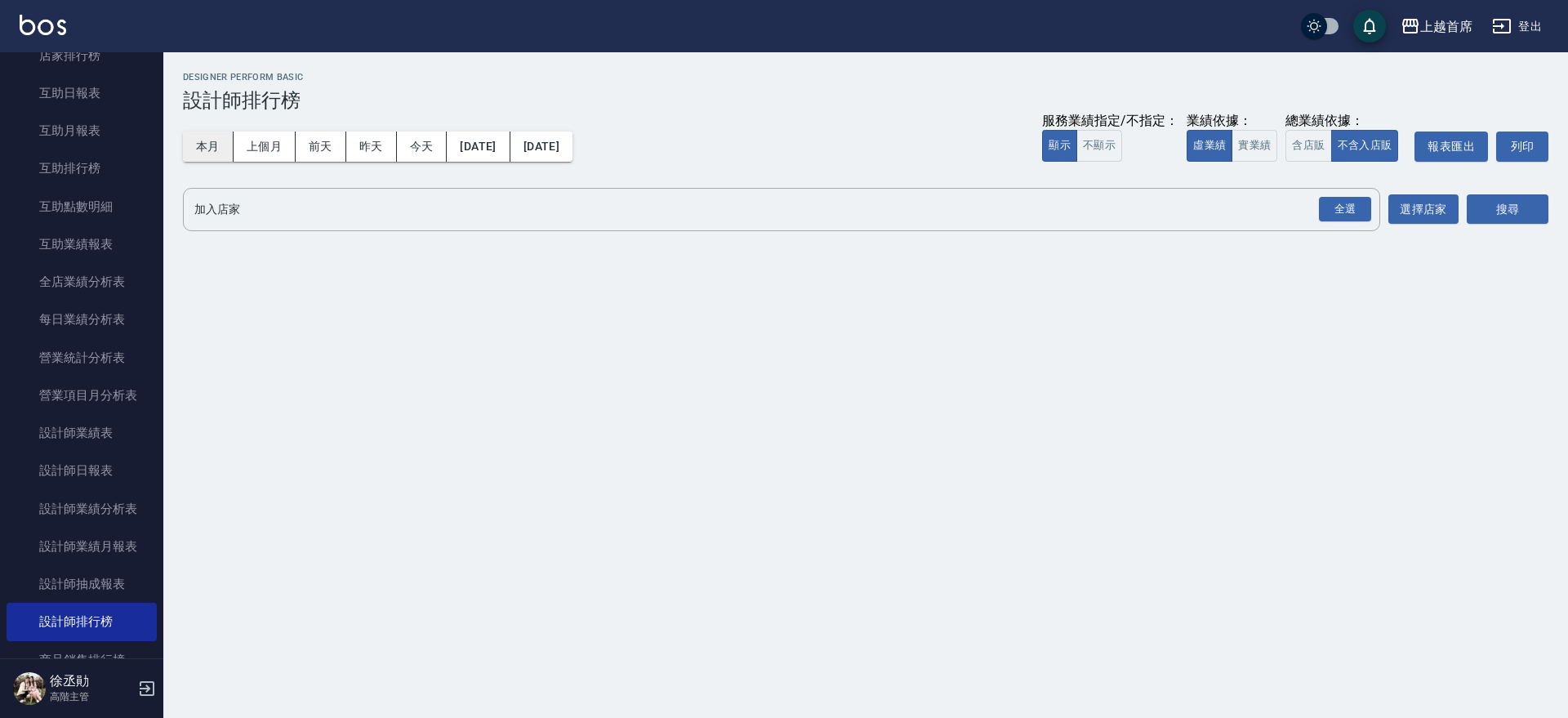
click at [204, 146] on button "本月" at bounding box center [209, 146] width 51 height 30
click at [1261, 144] on button "實業績" at bounding box center [1254, 145] width 46 height 32
drag, startPoint x: 1347, startPoint y: 207, endPoint x: 1370, endPoint y: 208, distance: 23.0
click at [1348, 208] on div "全選" at bounding box center [1346, 209] width 53 height 25
click at [1466, 211] on div "加入店家 上越首席 全選 加入店家 選擇店家 搜尋" at bounding box center [866, 210] width 1366 height 46
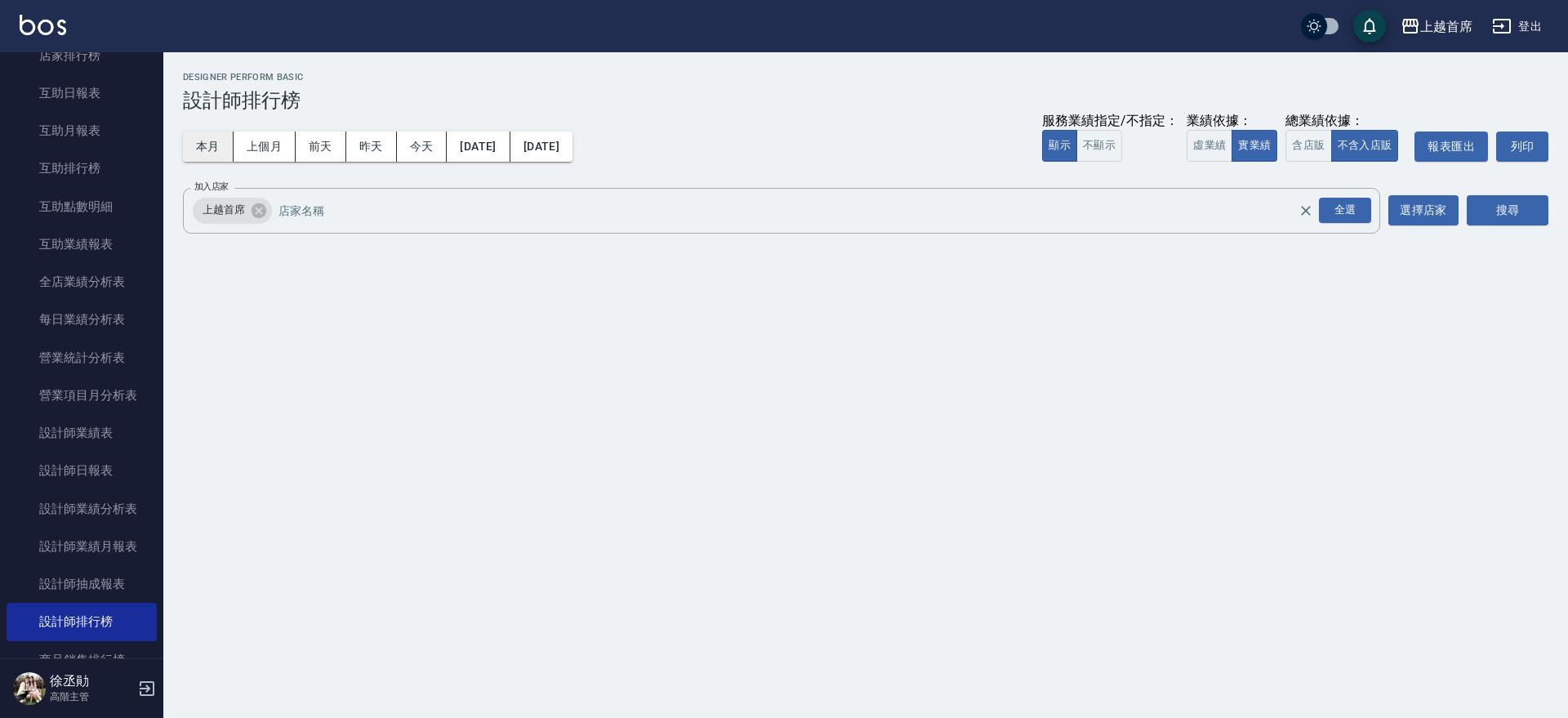
click at [223, 156] on button "本月" at bounding box center [209, 146] width 51 height 30
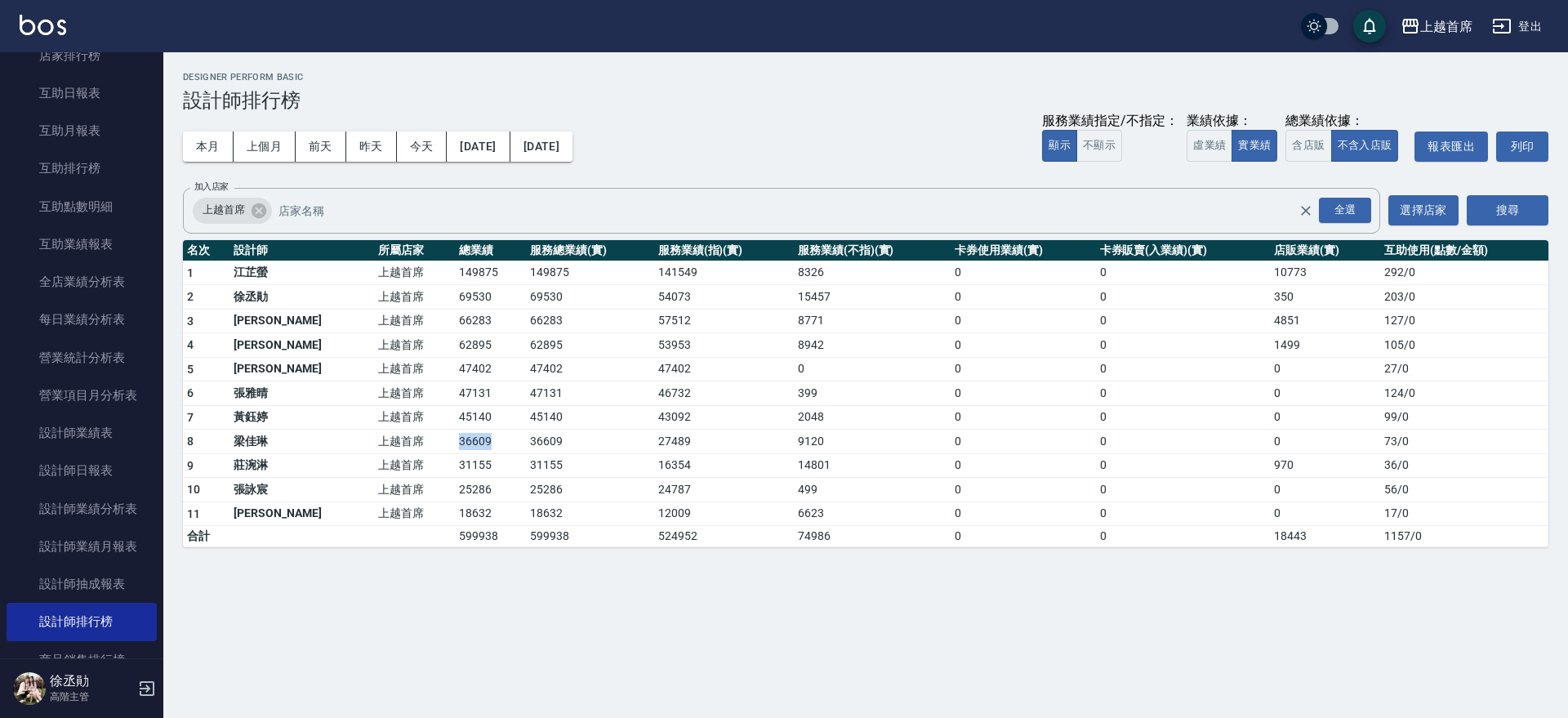
drag, startPoint x: 392, startPoint y: 435, endPoint x: 464, endPoint y: 435, distance: 72.0
click at [464, 435] on tr "8 [PERSON_NAME]首席 36609 36609 27489 9120 0 0 0 73 / 0" at bounding box center [866, 441] width 1366 height 24
click at [713, 353] on td "53953" at bounding box center [723, 345] width 139 height 24
click at [134, 89] on link "互助日報表" at bounding box center [82, 93] width 150 height 38
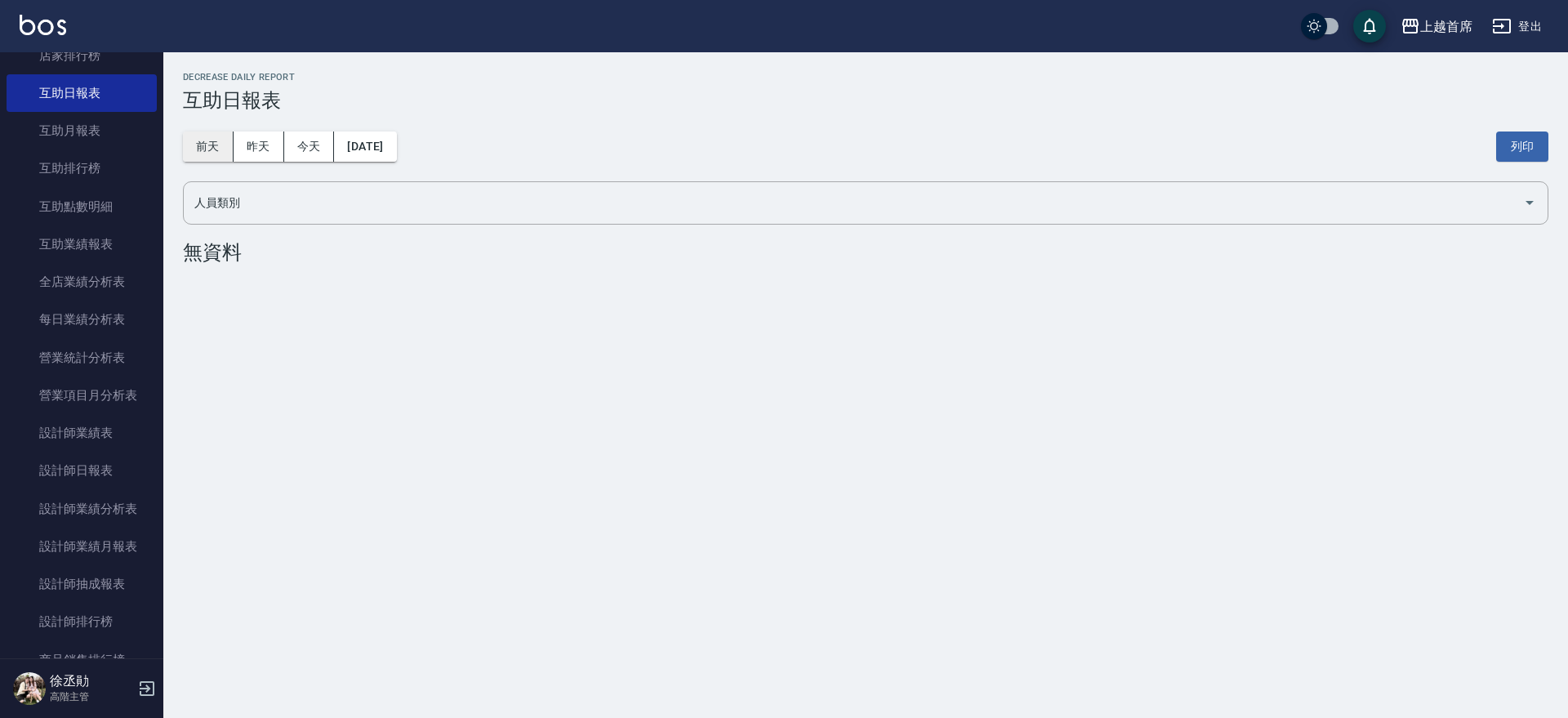
click at [196, 151] on button "前天" at bounding box center [209, 146] width 51 height 30
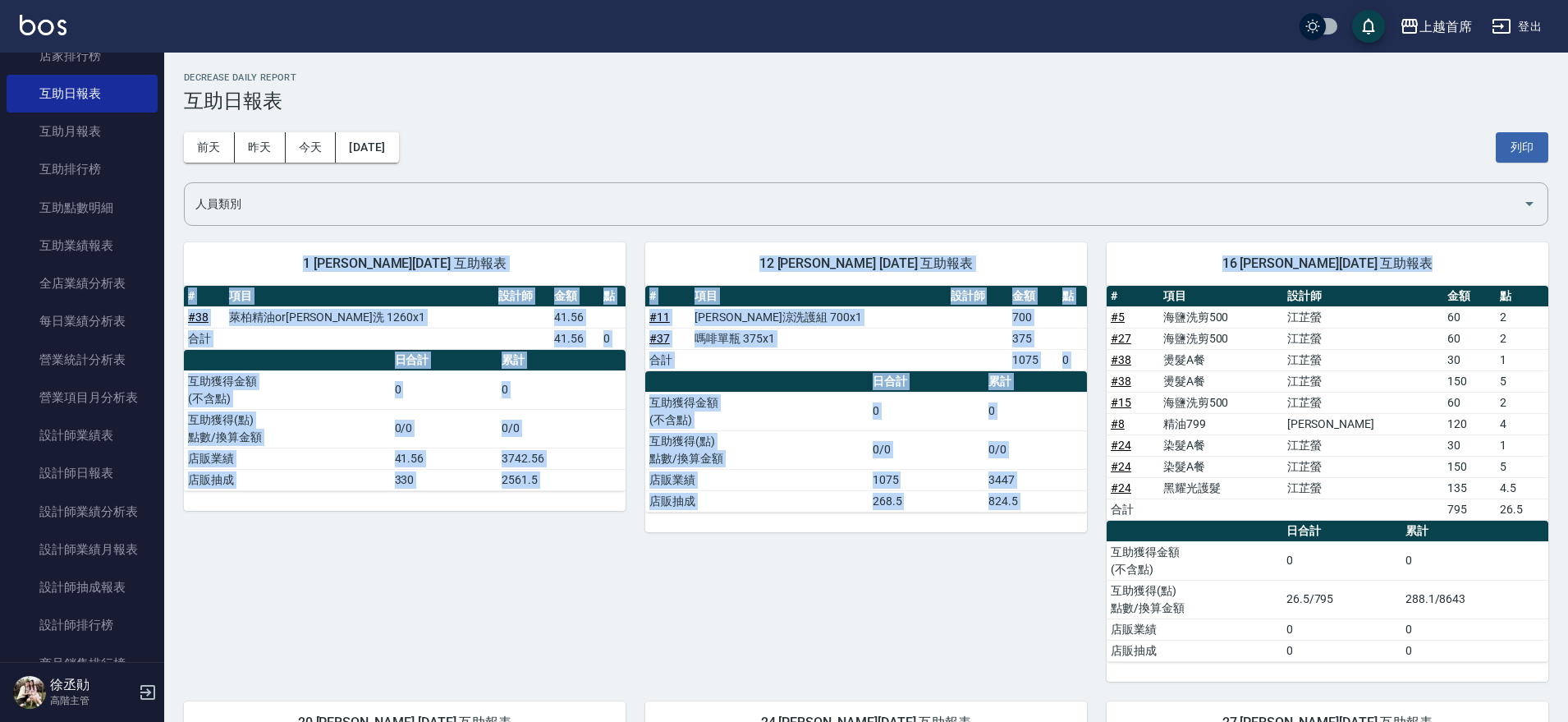
drag, startPoint x: 1566, startPoint y: 204, endPoint x: 1576, endPoint y: 281, distance: 77.6
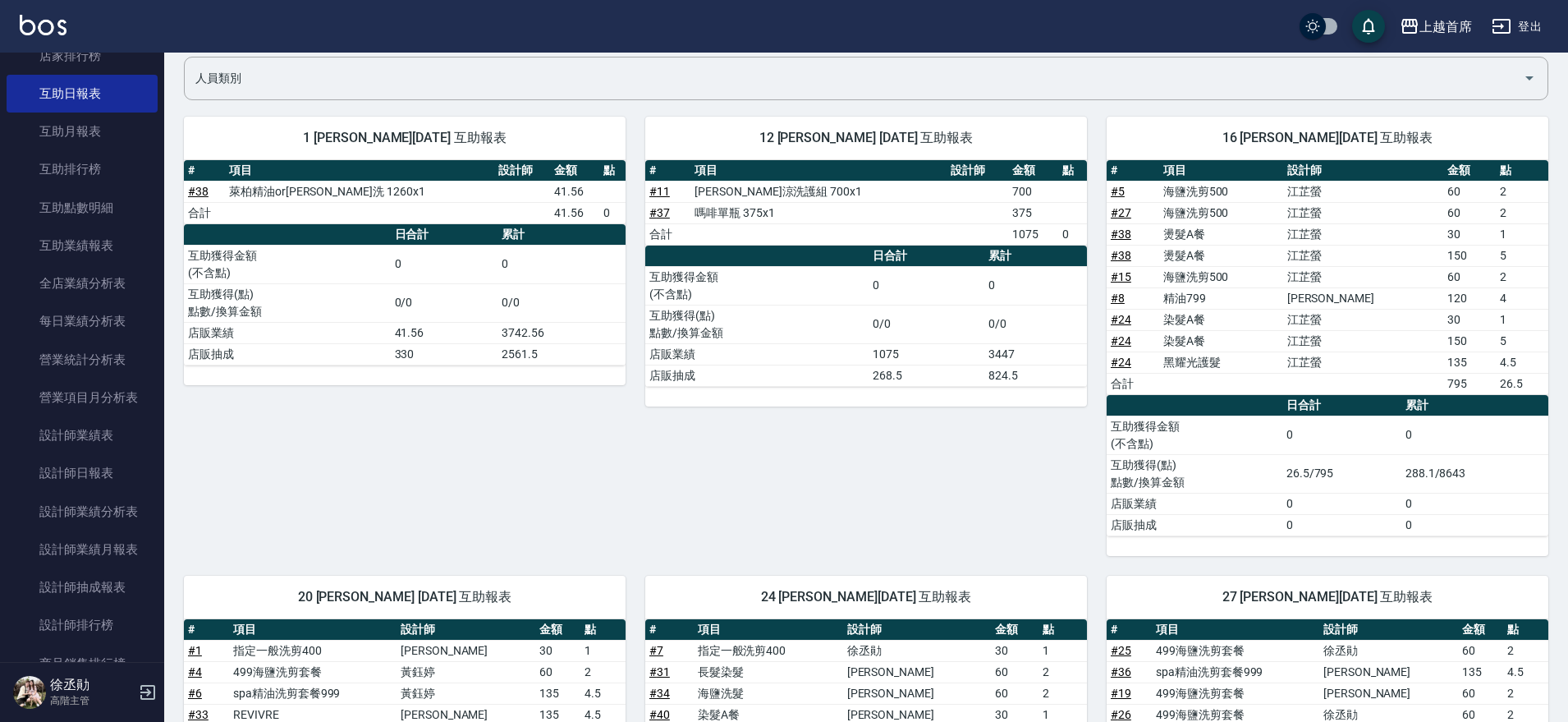
scroll to position [110, 0]
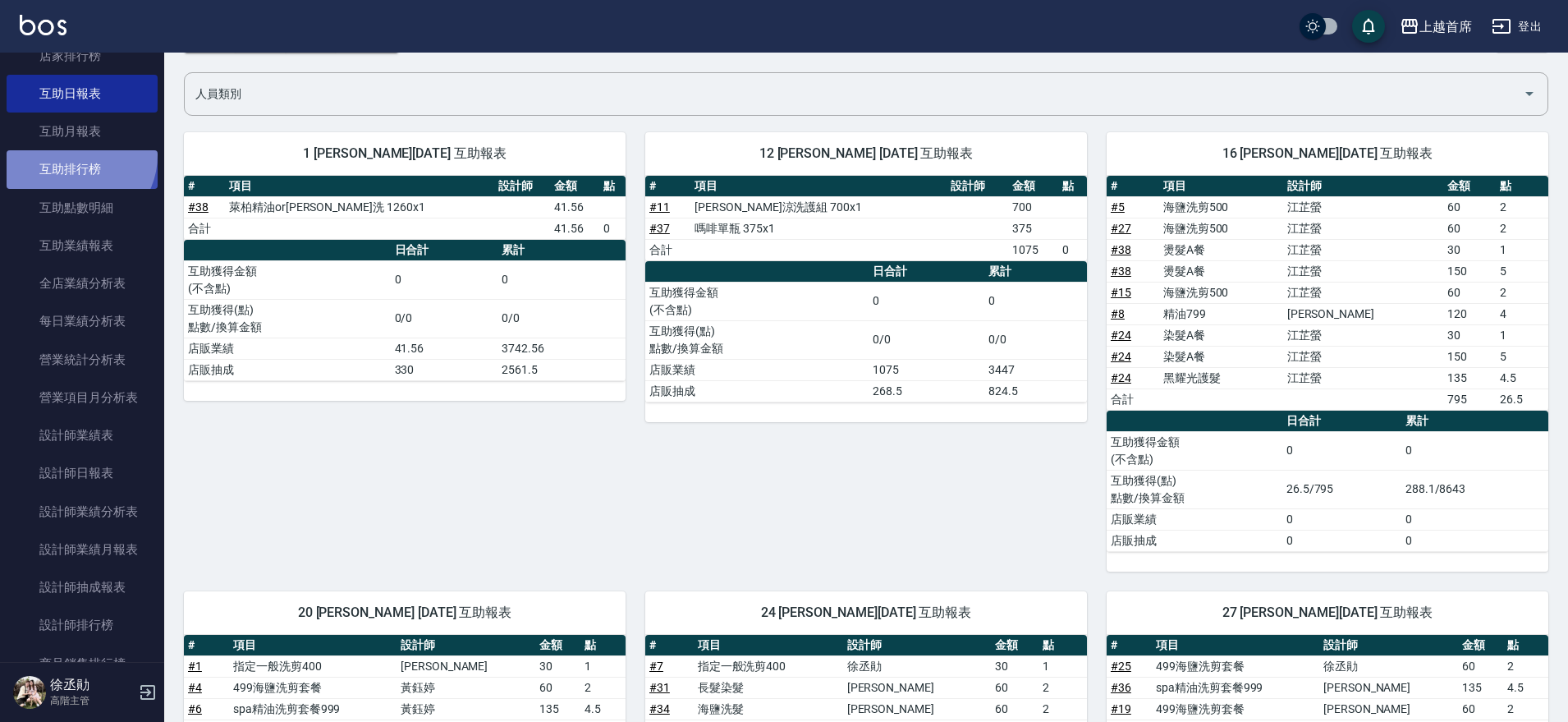
click at [75, 155] on link "互助排行榜" at bounding box center [82, 168] width 151 height 38
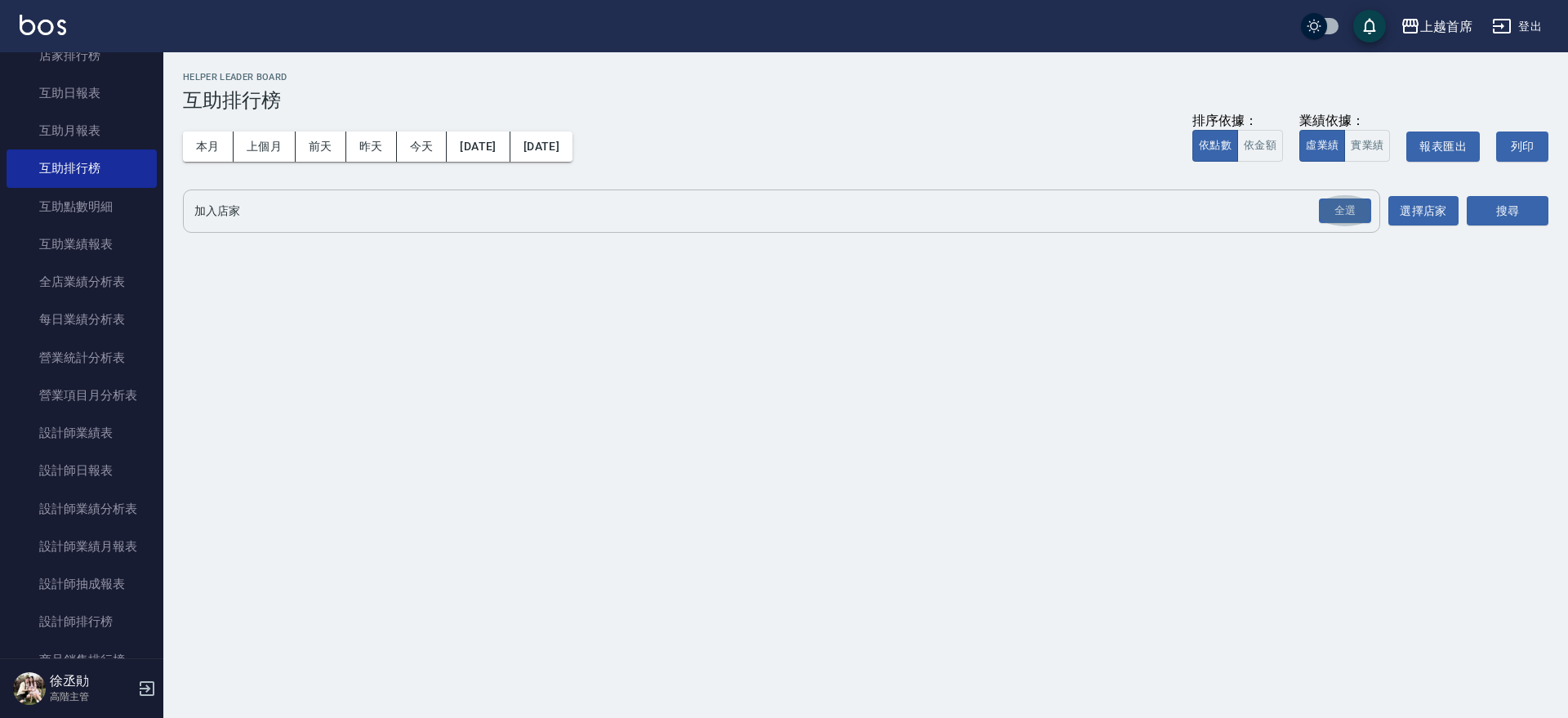
click at [1346, 225] on button "全選" at bounding box center [1345, 210] width 58 height 32
click at [1281, 197] on input "加入店家" at bounding box center [769, 210] width 1159 height 28
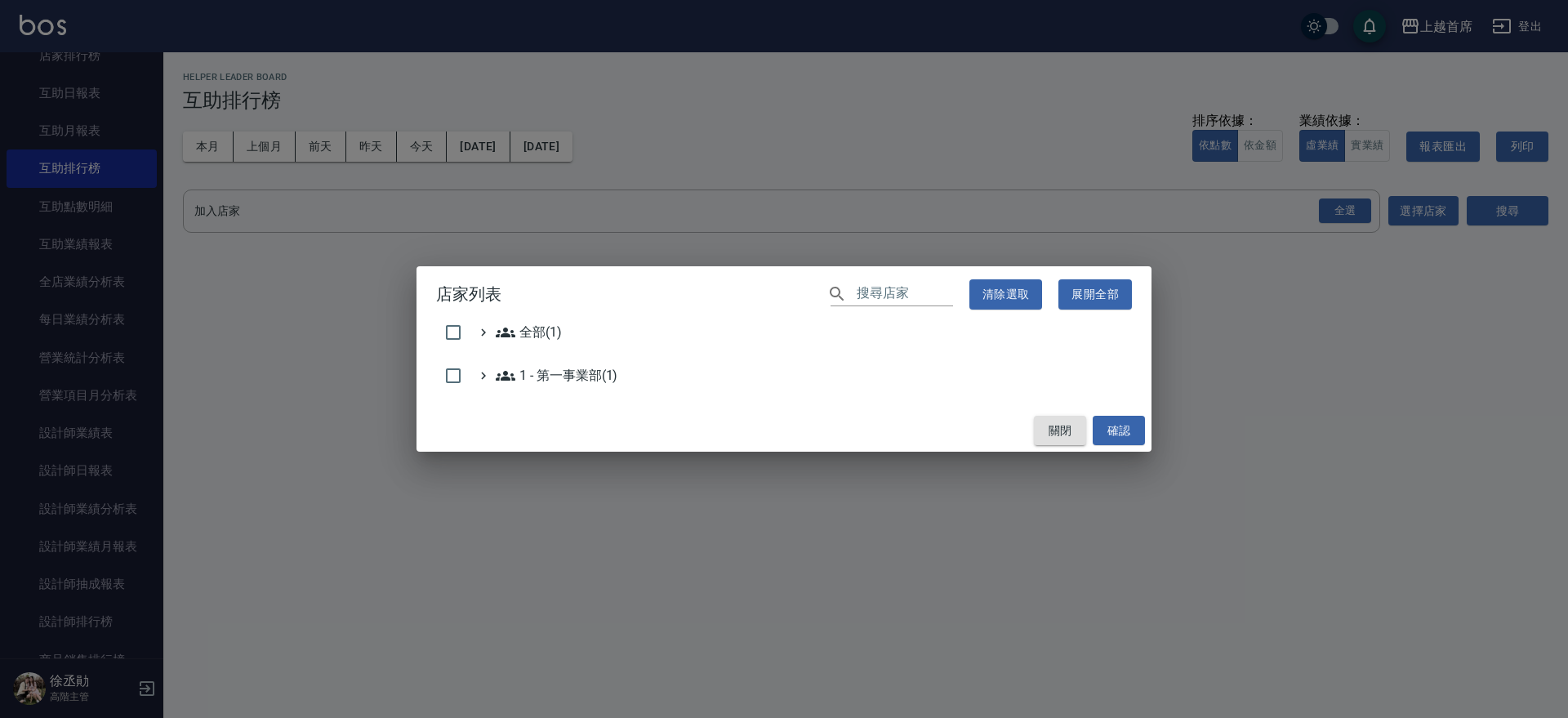
click at [1052, 429] on button "關閉" at bounding box center [1060, 431] width 53 height 30
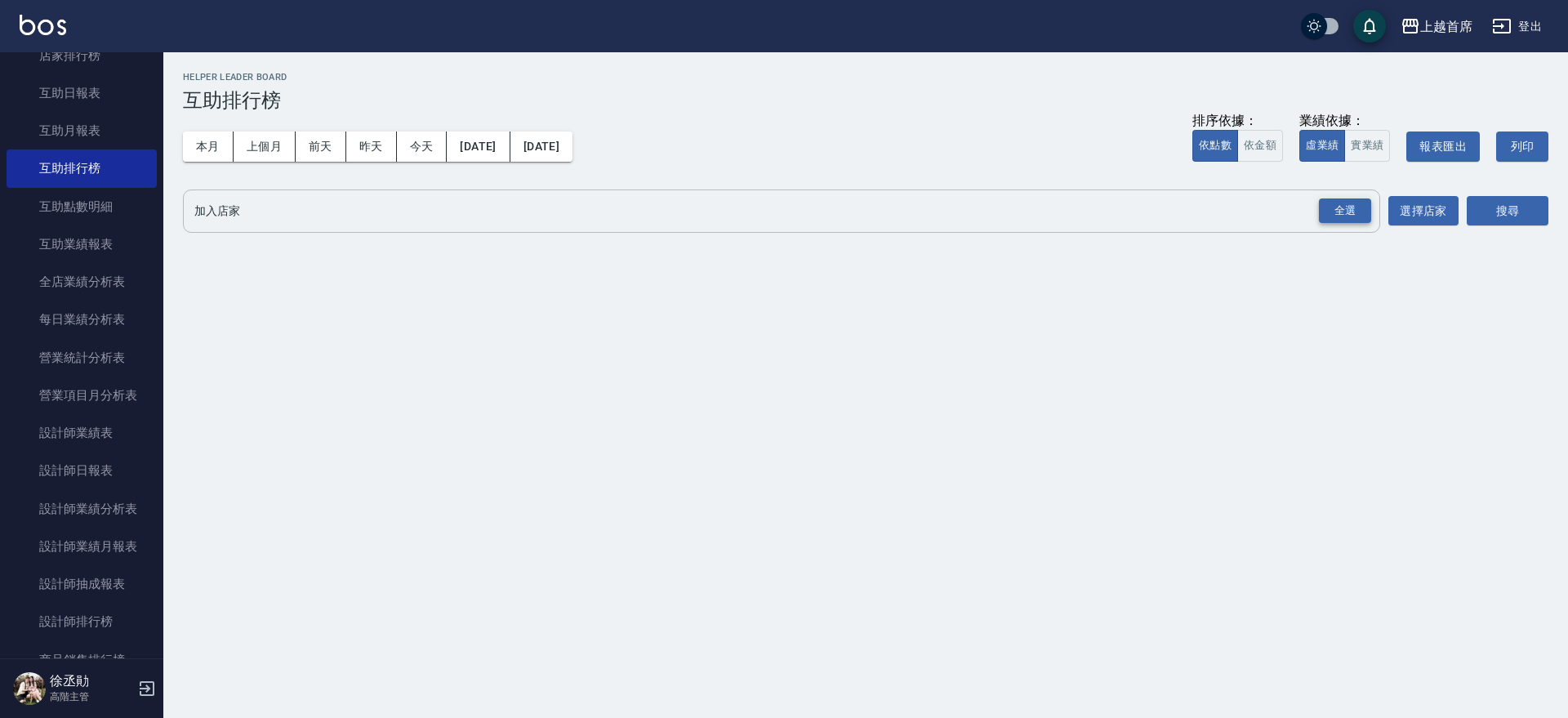
click at [1342, 200] on div "全選" at bounding box center [1346, 211] width 53 height 25
click at [1500, 199] on button "搜尋" at bounding box center [1508, 211] width 82 height 30
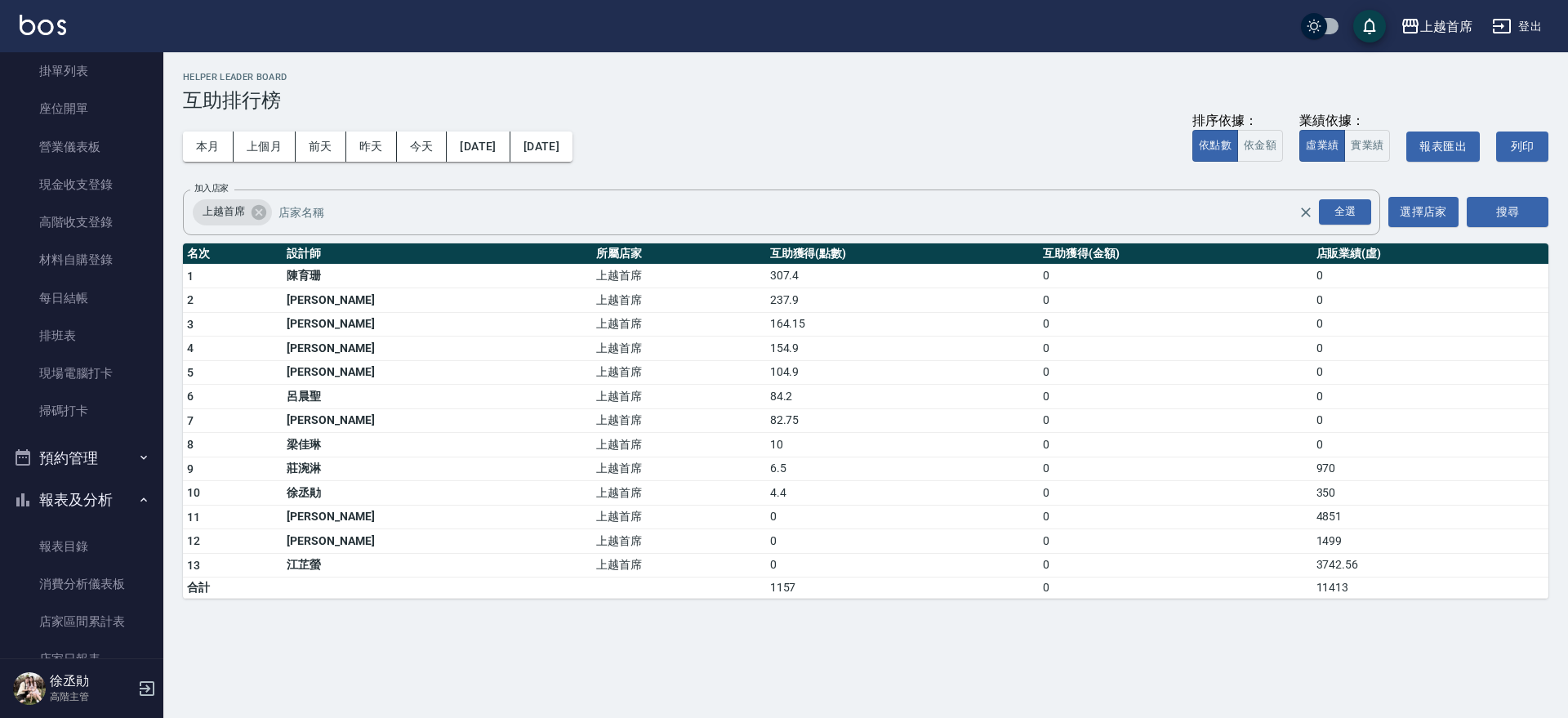
scroll to position [89, 0]
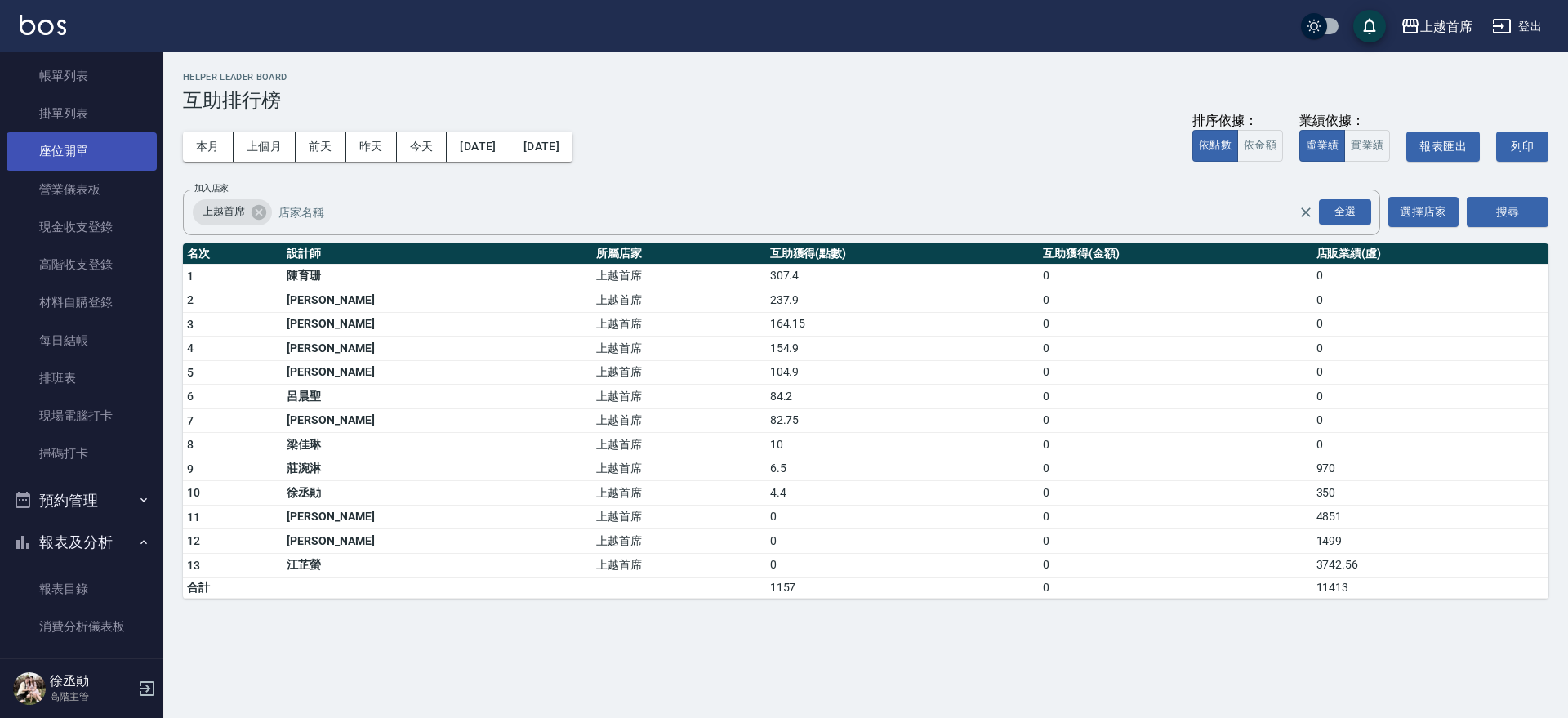
click at [72, 153] on link "座位開單" at bounding box center [82, 151] width 150 height 38
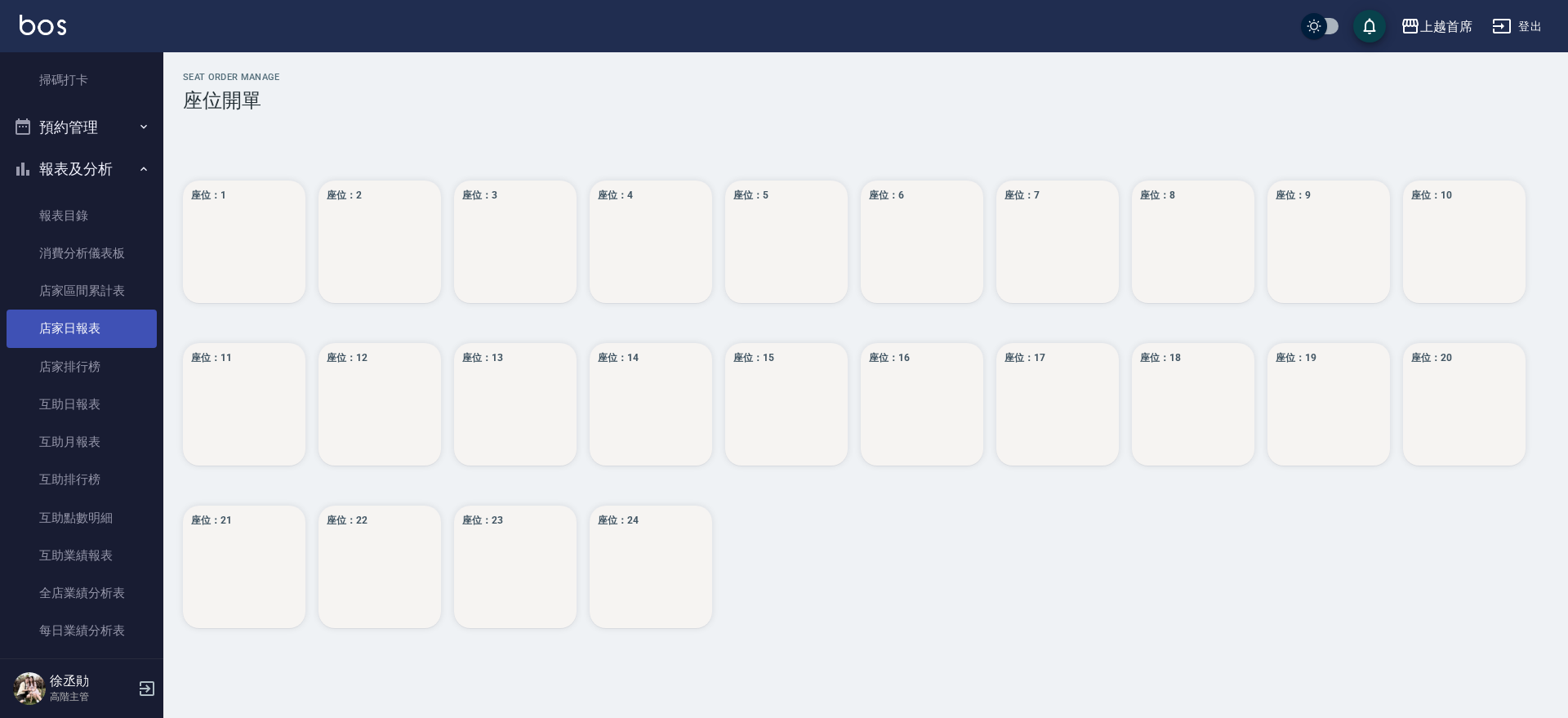
scroll to position [487, 0]
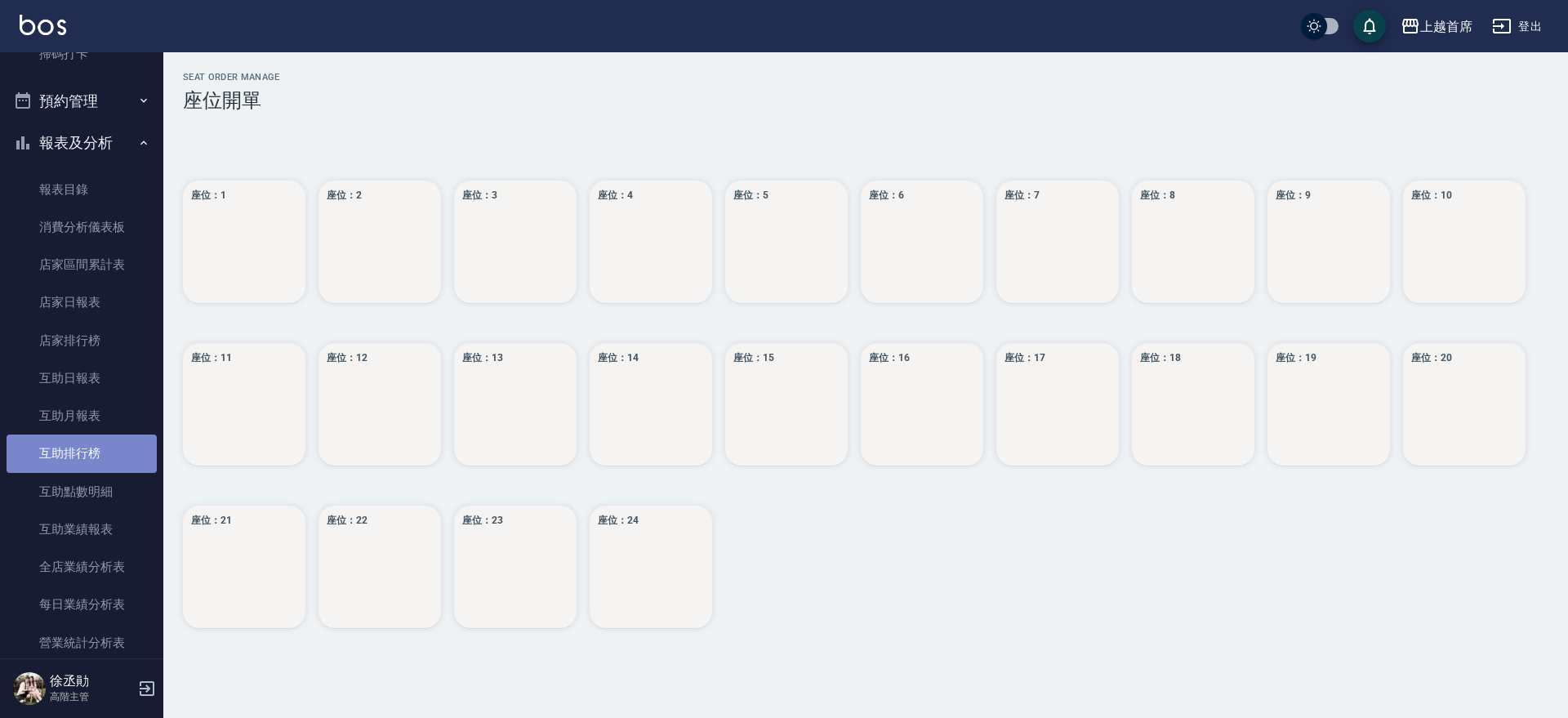
click at [98, 459] on link "互助排行榜" at bounding box center [82, 453] width 150 height 38
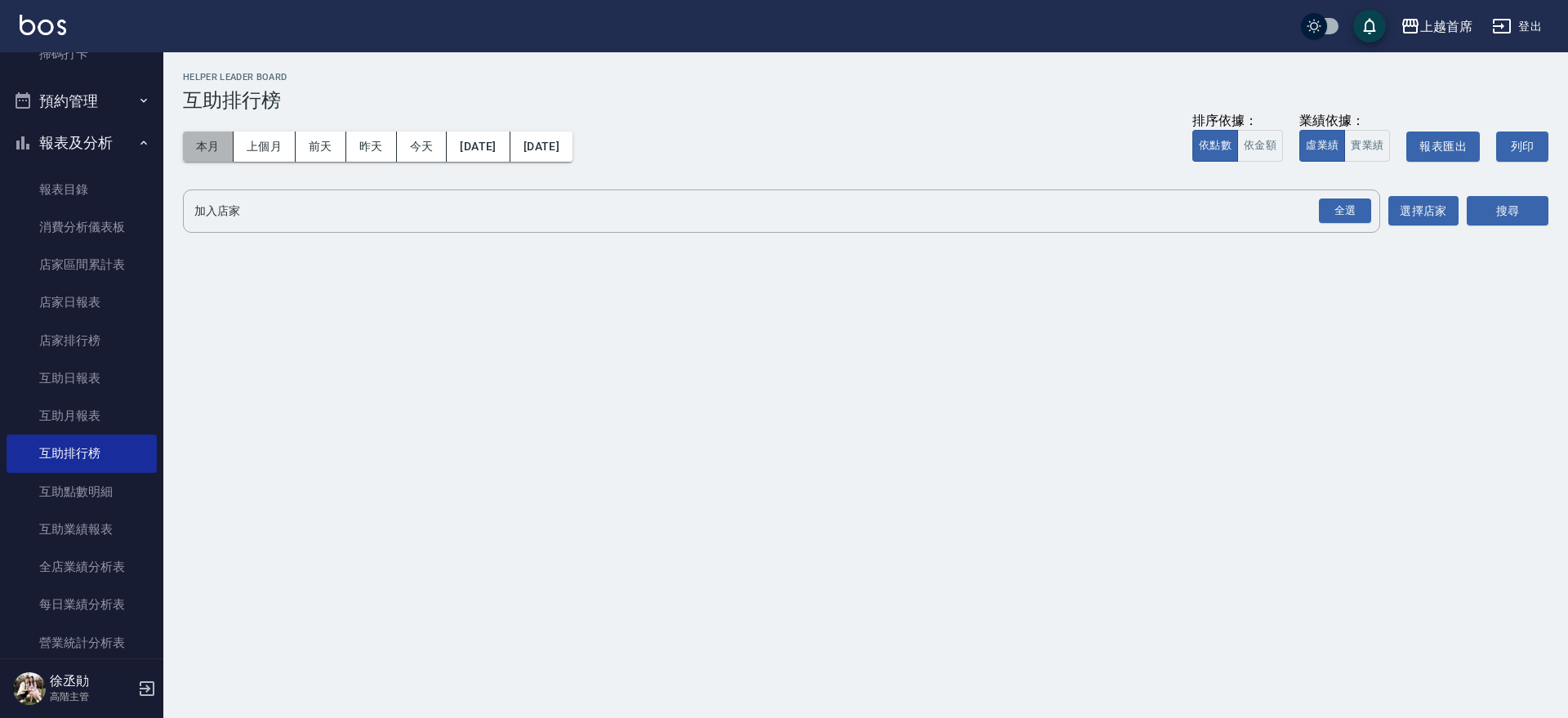
click at [210, 137] on button "本月" at bounding box center [209, 146] width 51 height 30
click at [1356, 216] on div "全選" at bounding box center [1346, 211] width 53 height 25
click at [1524, 208] on button "搜尋" at bounding box center [1508, 211] width 82 height 30
